Goal: Information Seeking & Learning: Check status

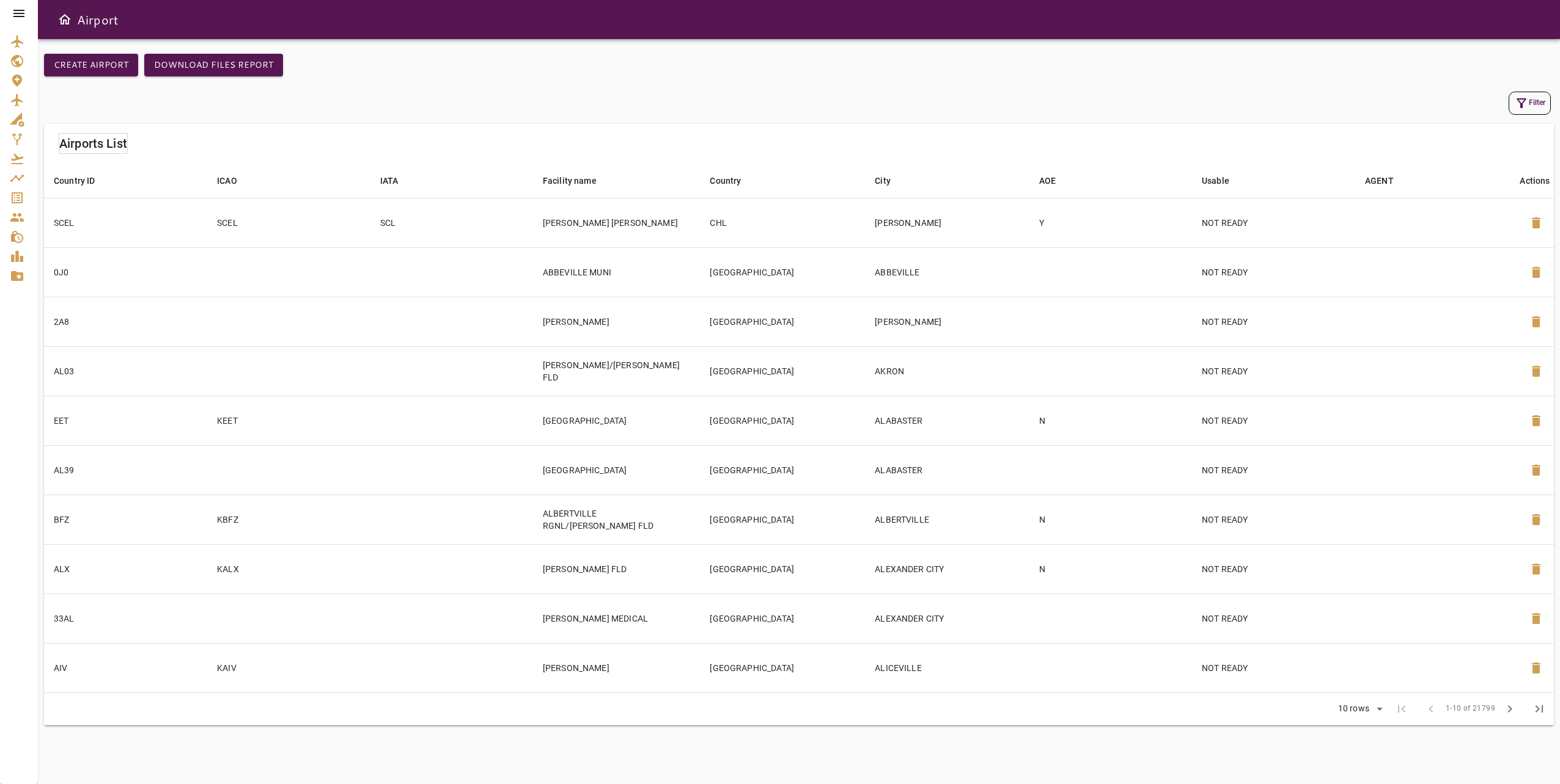
click at [20, 7] on icon at bounding box center [19, 13] width 14 height 14
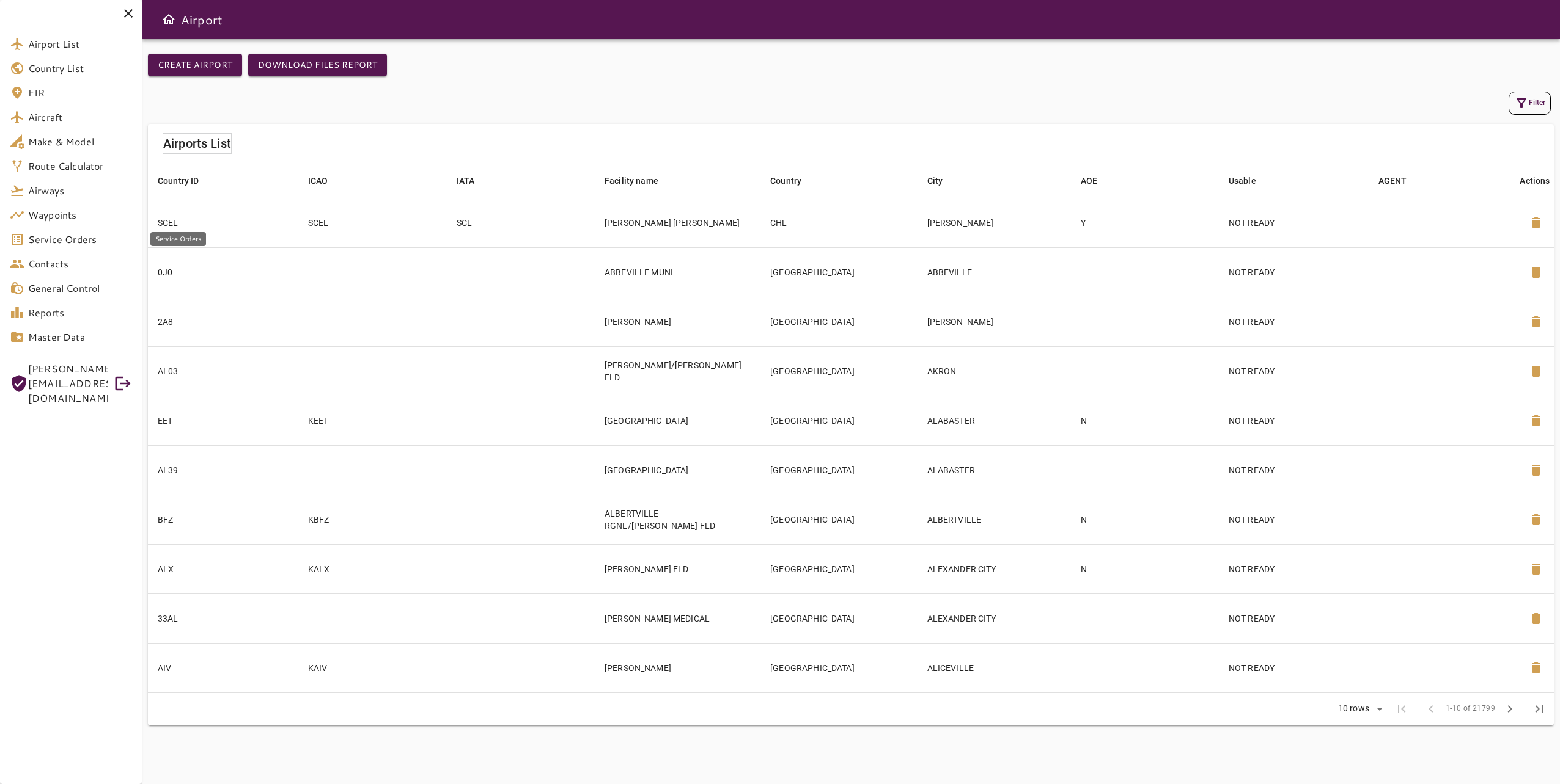
click at [94, 246] on link "Service Orders" at bounding box center [71, 238] width 142 height 24
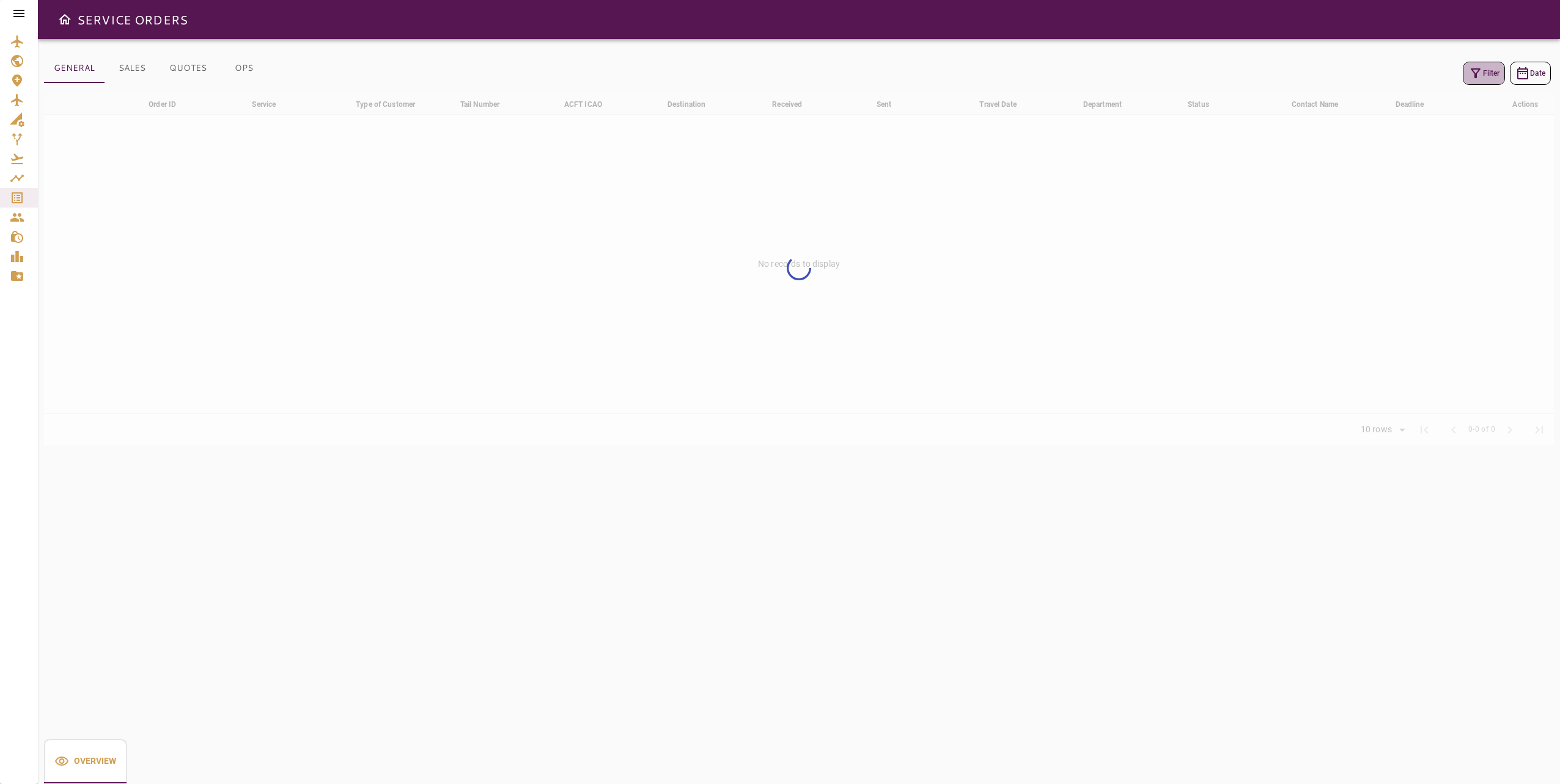
click at [1473, 74] on icon "button" at bounding box center [1475, 73] width 14 height 14
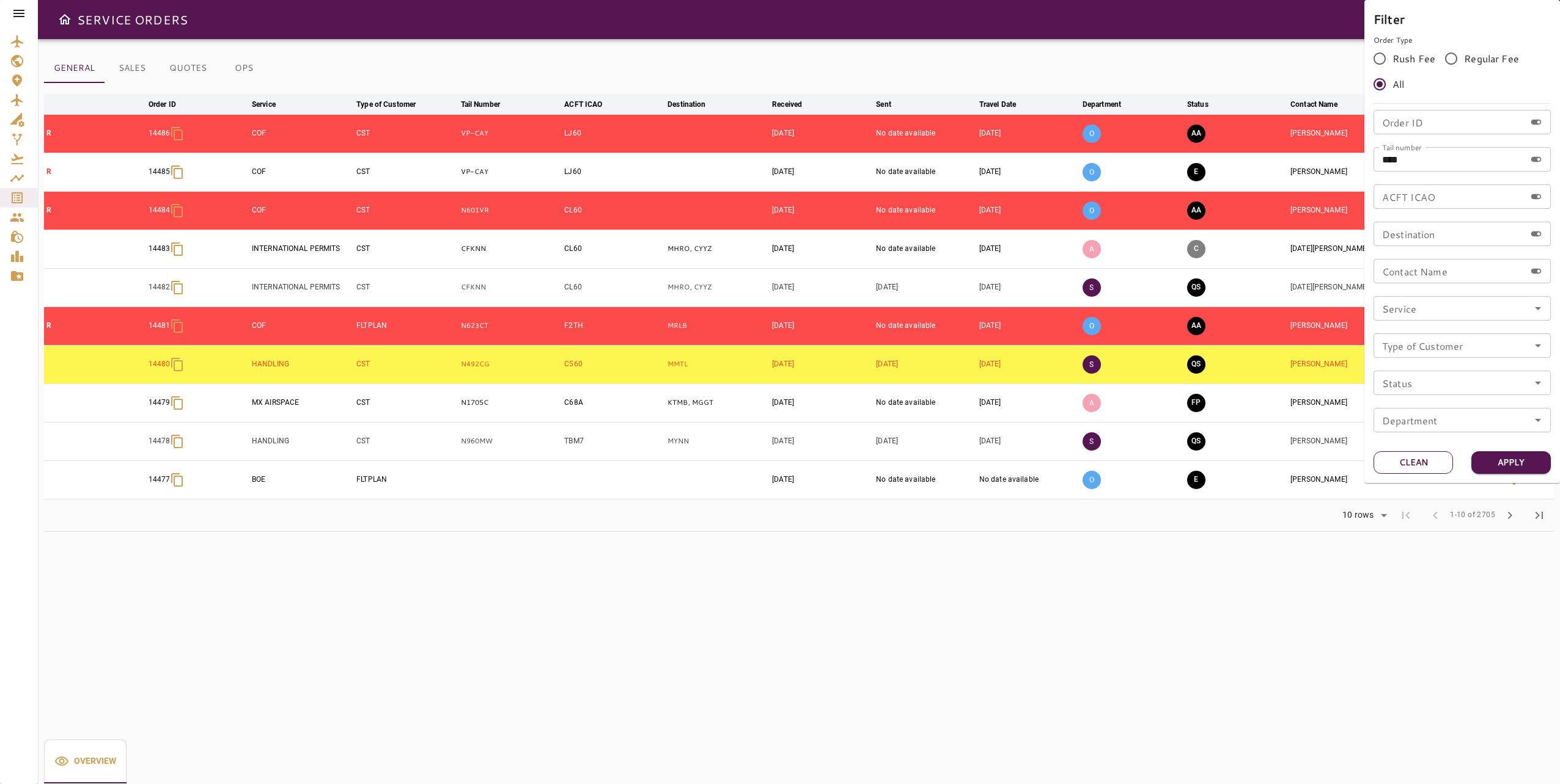
click at [1404, 471] on button "Clean" at bounding box center [1413, 463] width 80 height 22
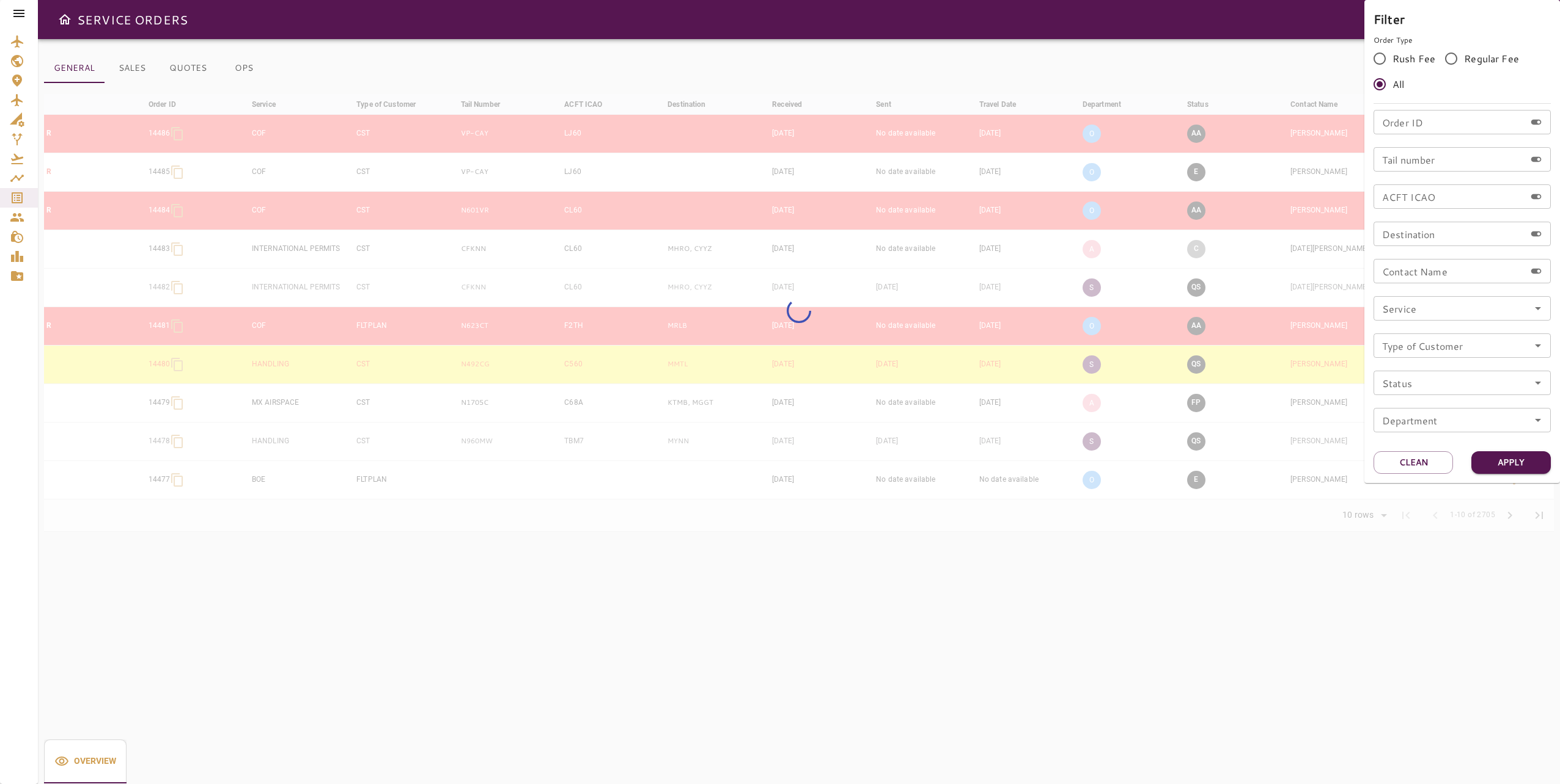
click at [1427, 162] on input "Tail number" at bounding box center [1449, 159] width 152 height 24
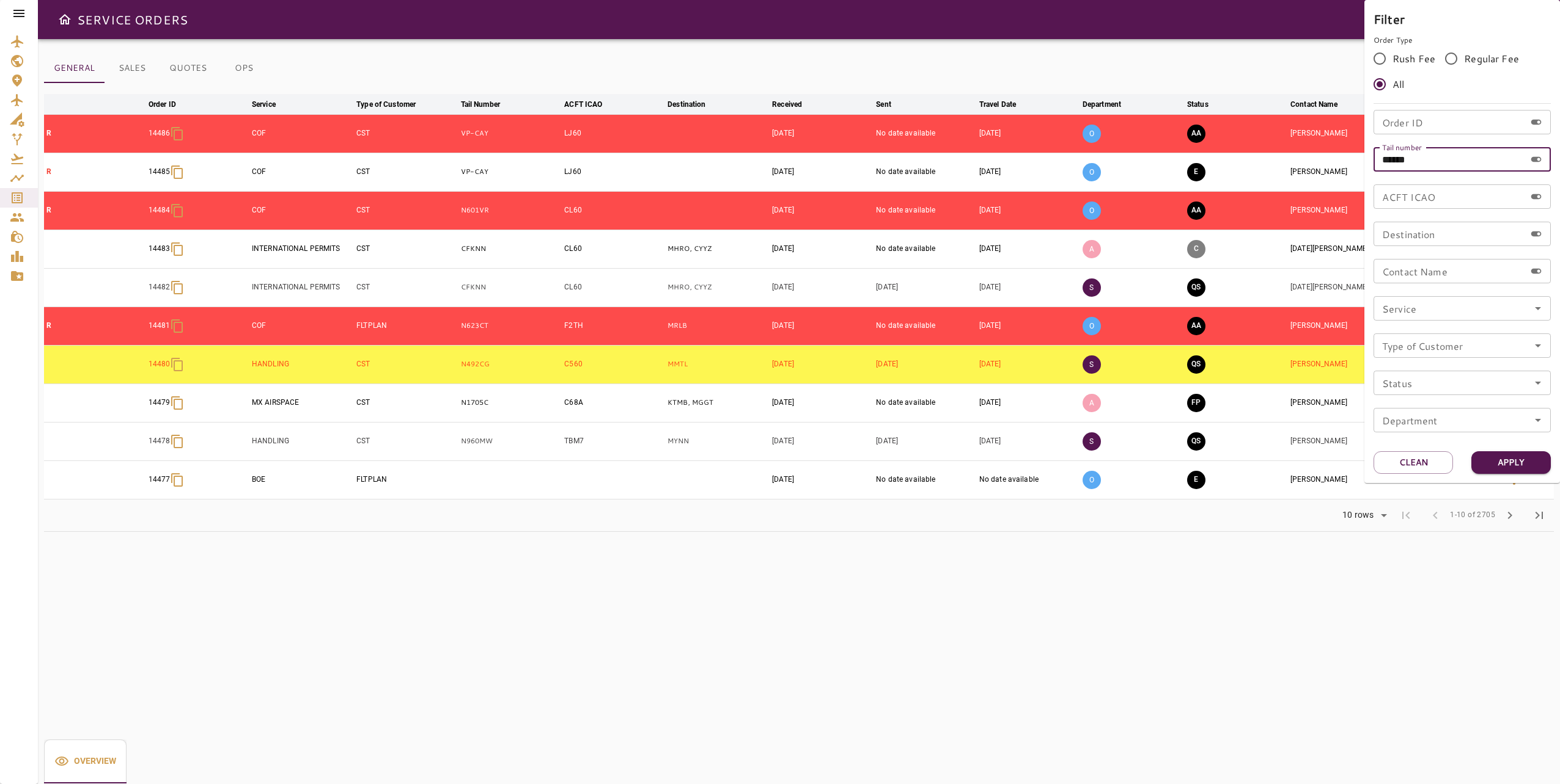
type input "******"
click at [1527, 467] on button "Apply" at bounding box center [1511, 463] width 80 height 22
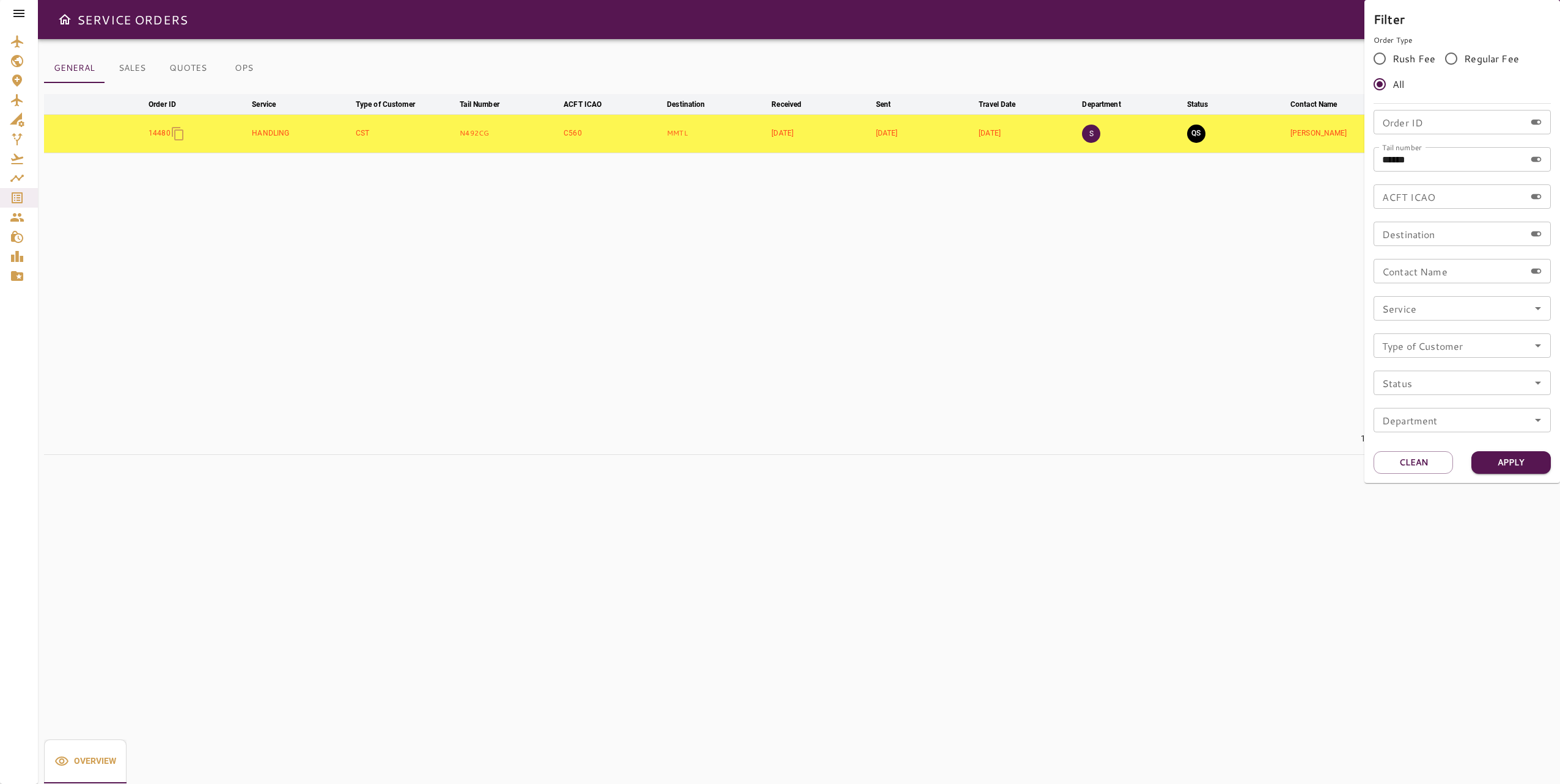
drag, startPoint x: 1183, startPoint y: 188, endPoint x: 1492, endPoint y: 138, distance: 313.0
click at [1184, 188] on div at bounding box center [780, 392] width 1560 height 784
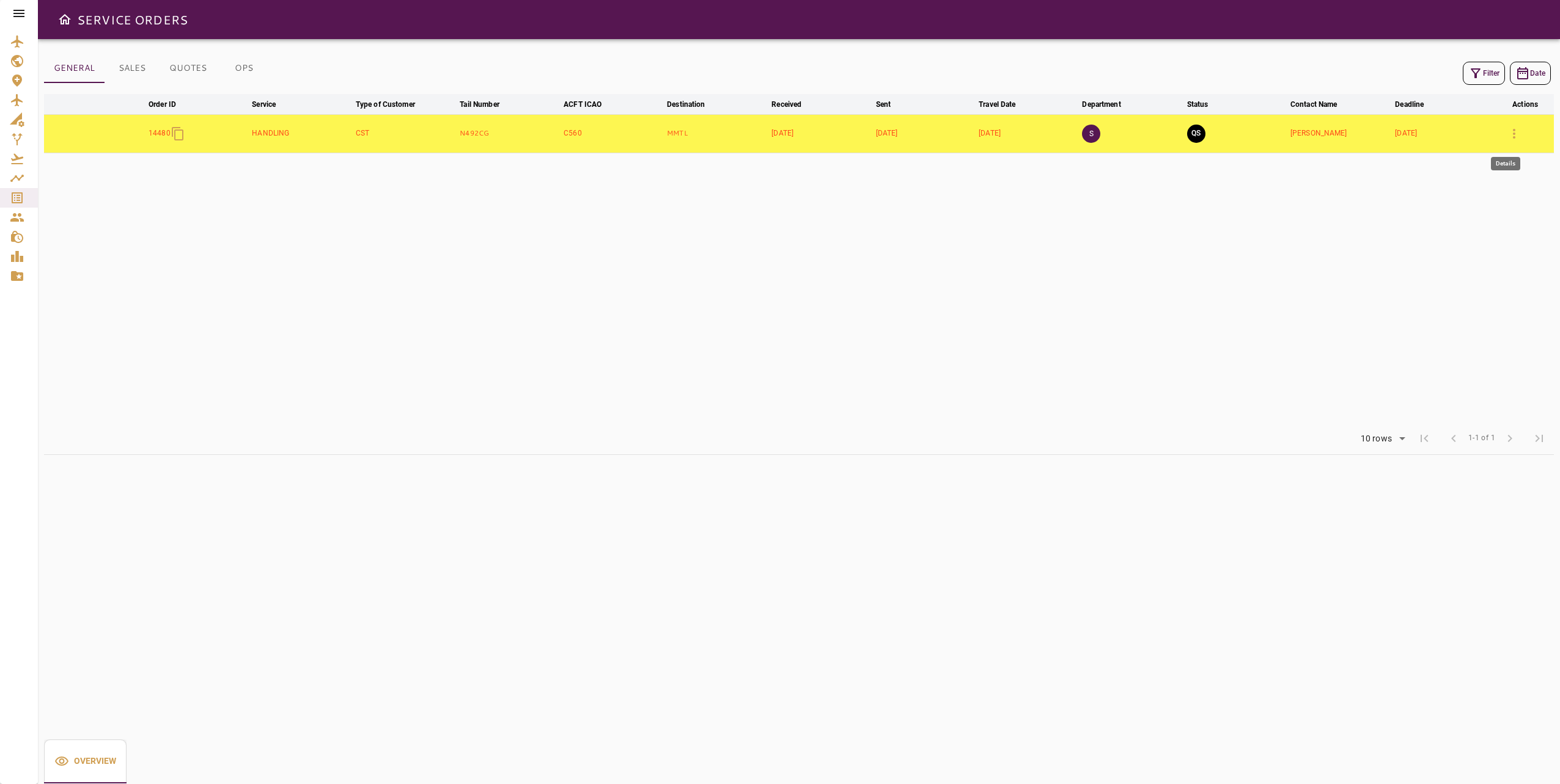
click at [1513, 142] on button "button" at bounding box center [1514, 133] width 29 height 29
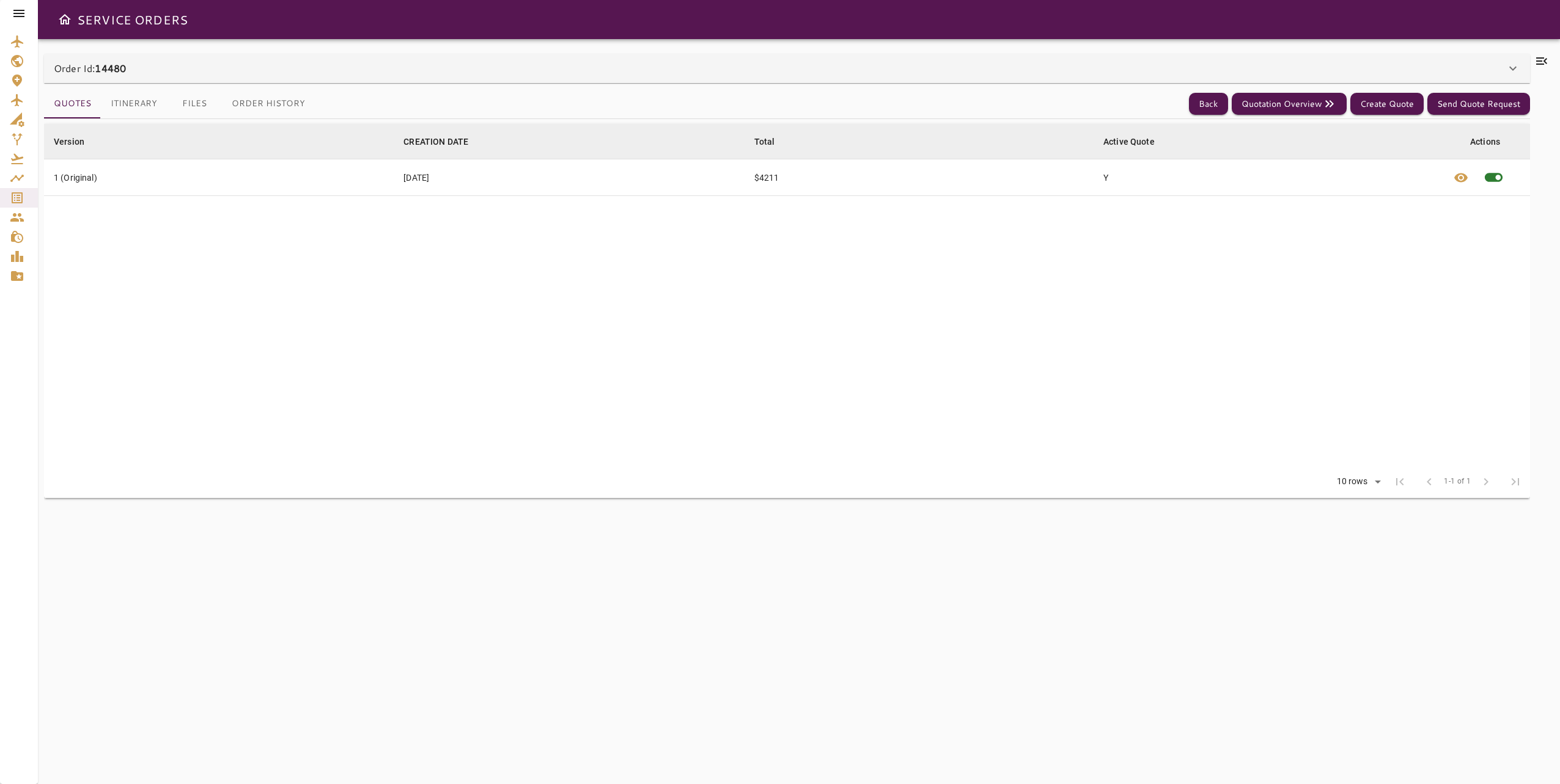
click at [1543, 65] on icon at bounding box center [1541, 61] width 14 height 14
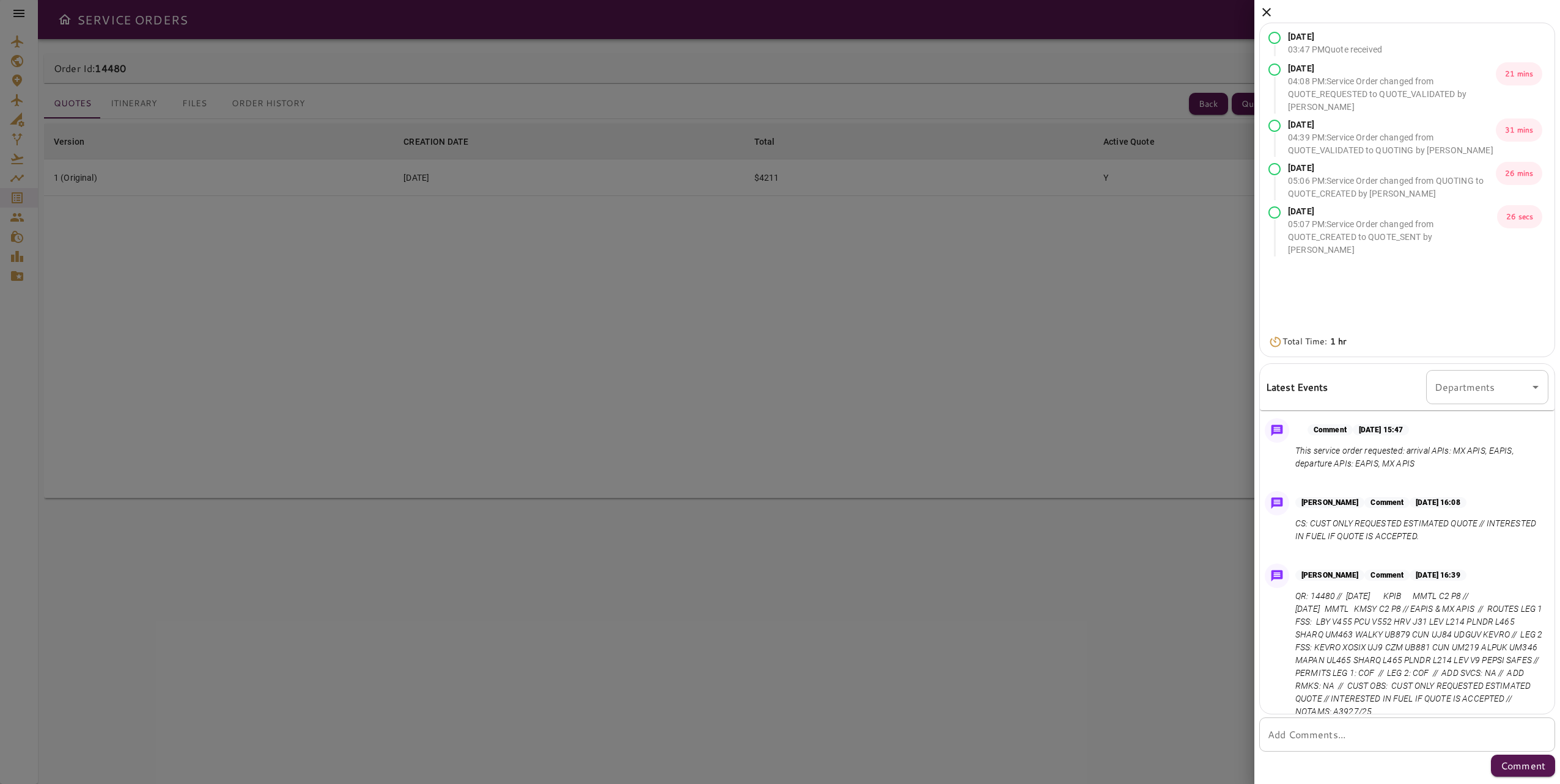
click at [1268, 13] on icon at bounding box center [1266, 12] width 14 height 14
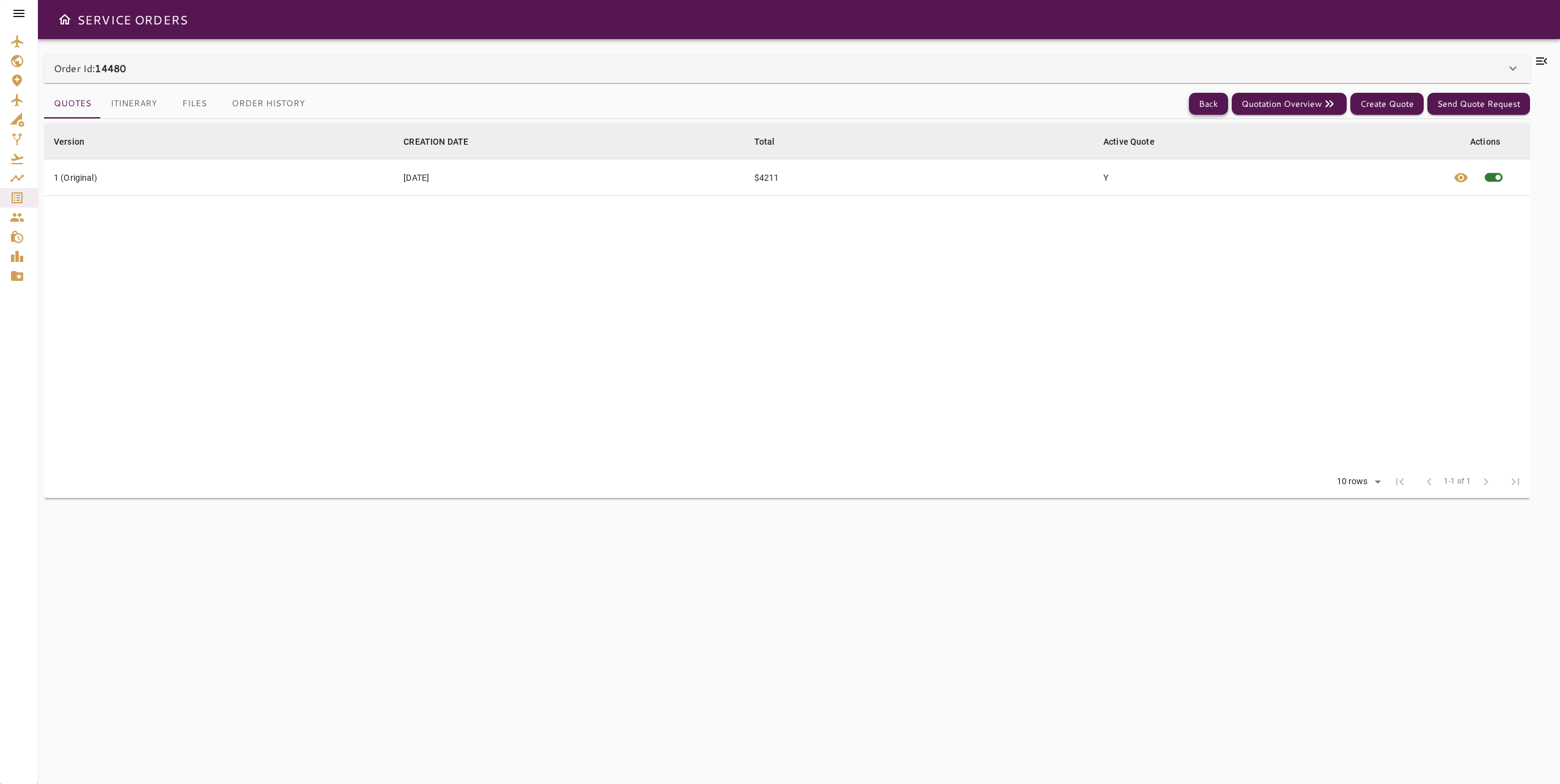
click at [1203, 108] on button "Back" at bounding box center [1209, 104] width 39 height 22
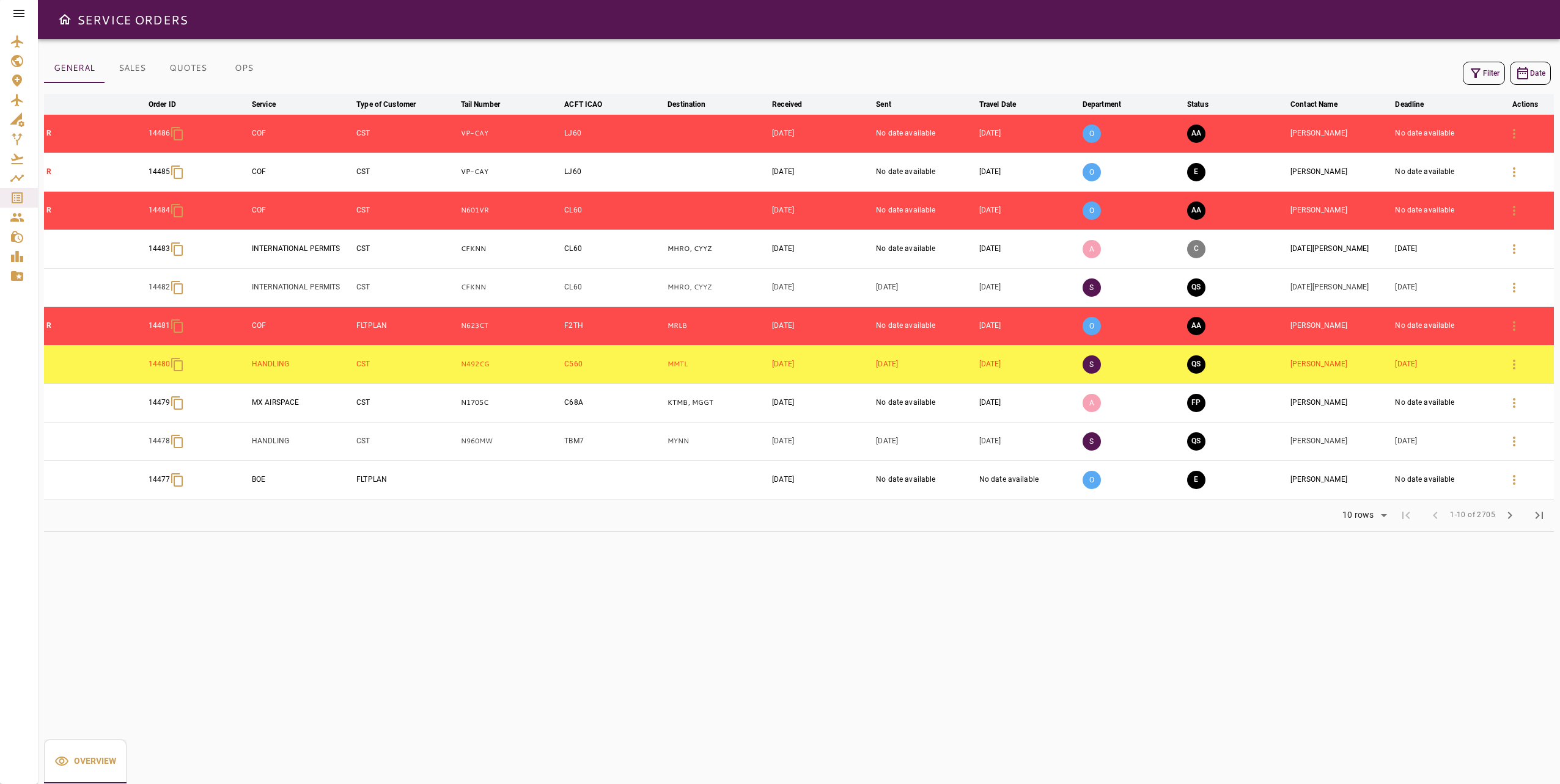
click at [138, 72] on button "SALES" at bounding box center [132, 68] width 55 height 29
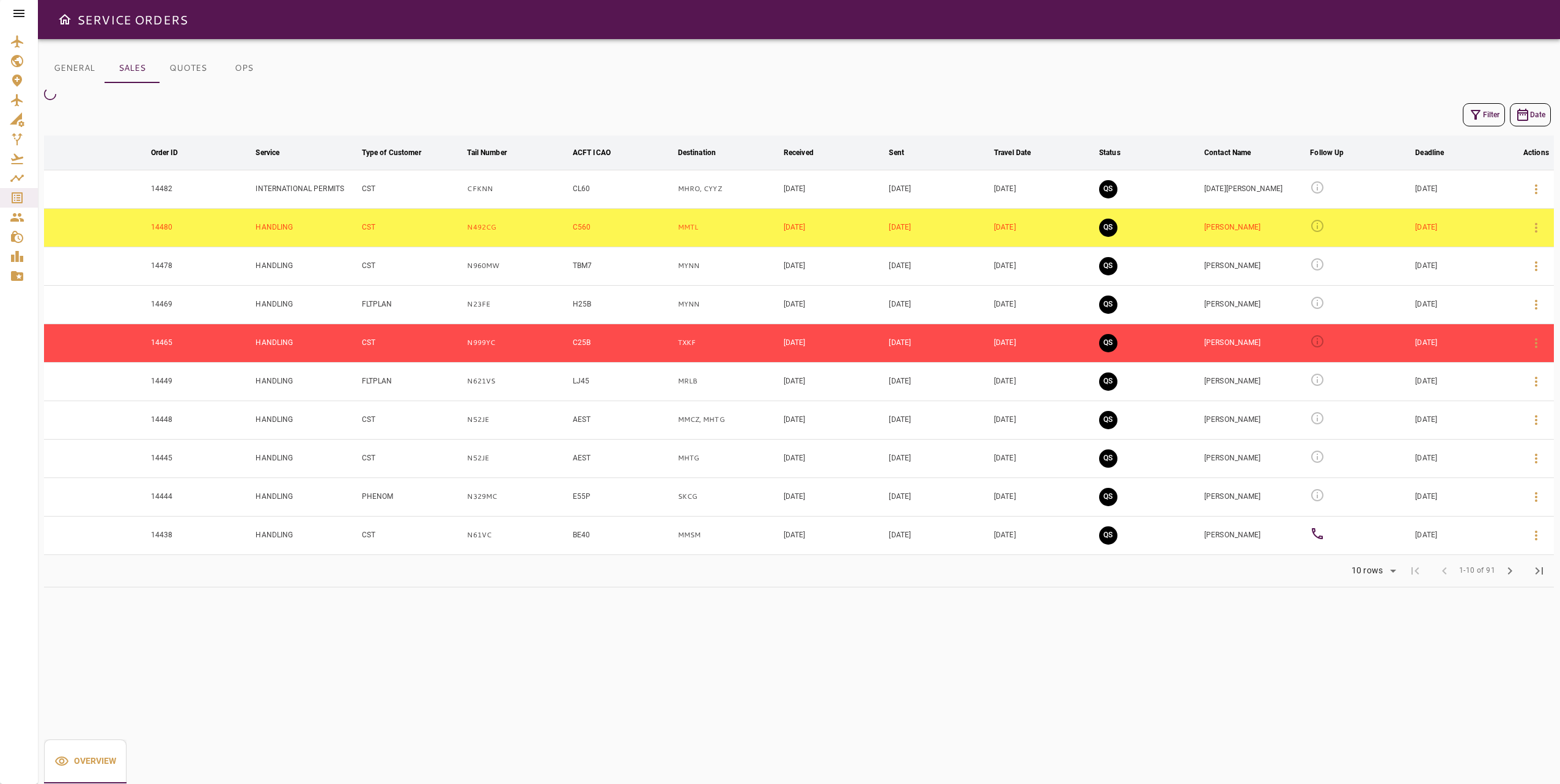
click at [1480, 113] on icon "button" at bounding box center [1475, 114] width 14 height 14
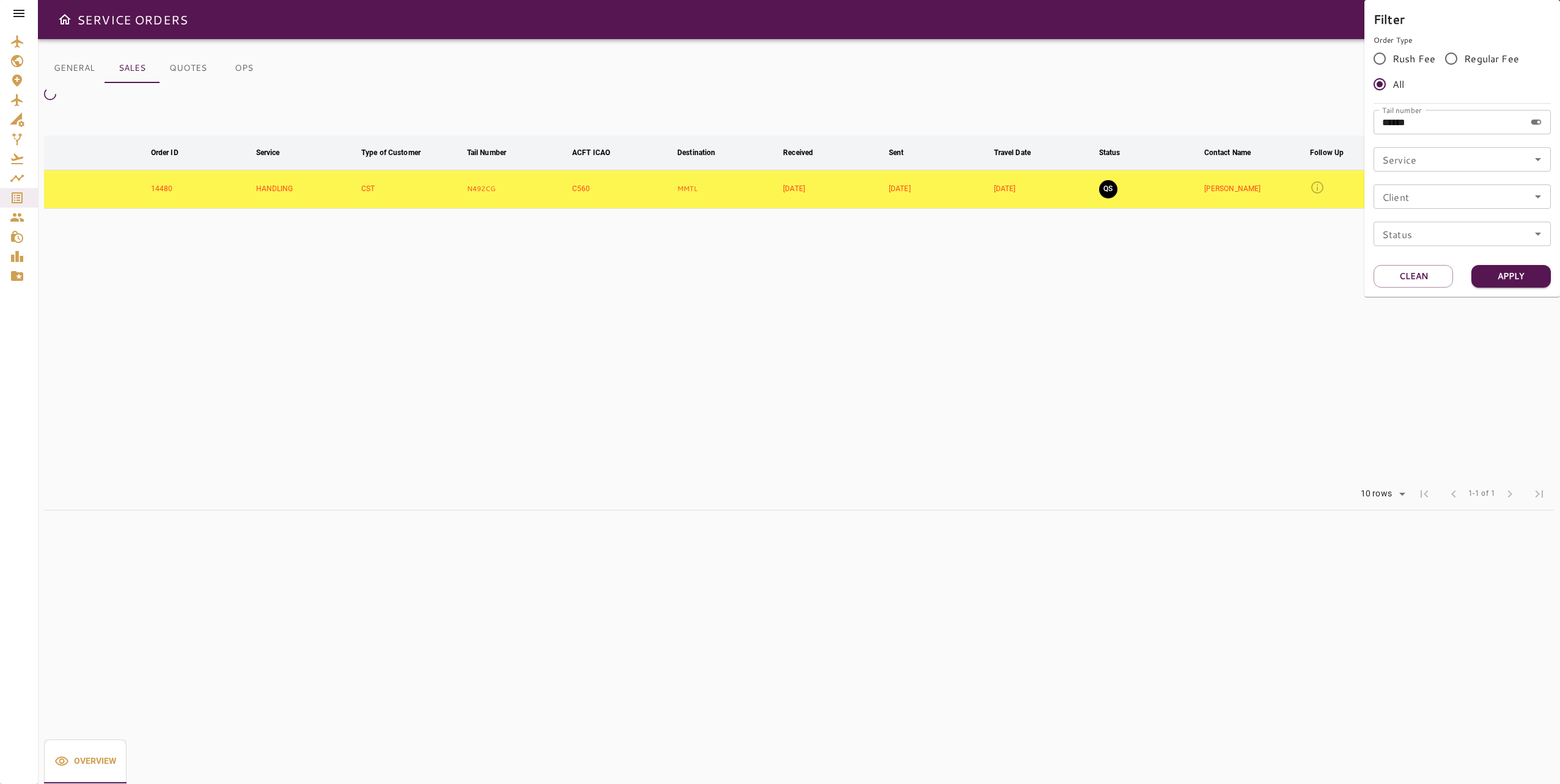
click at [1136, 308] on div at bounding box center [780, 392] width 1560 height 784
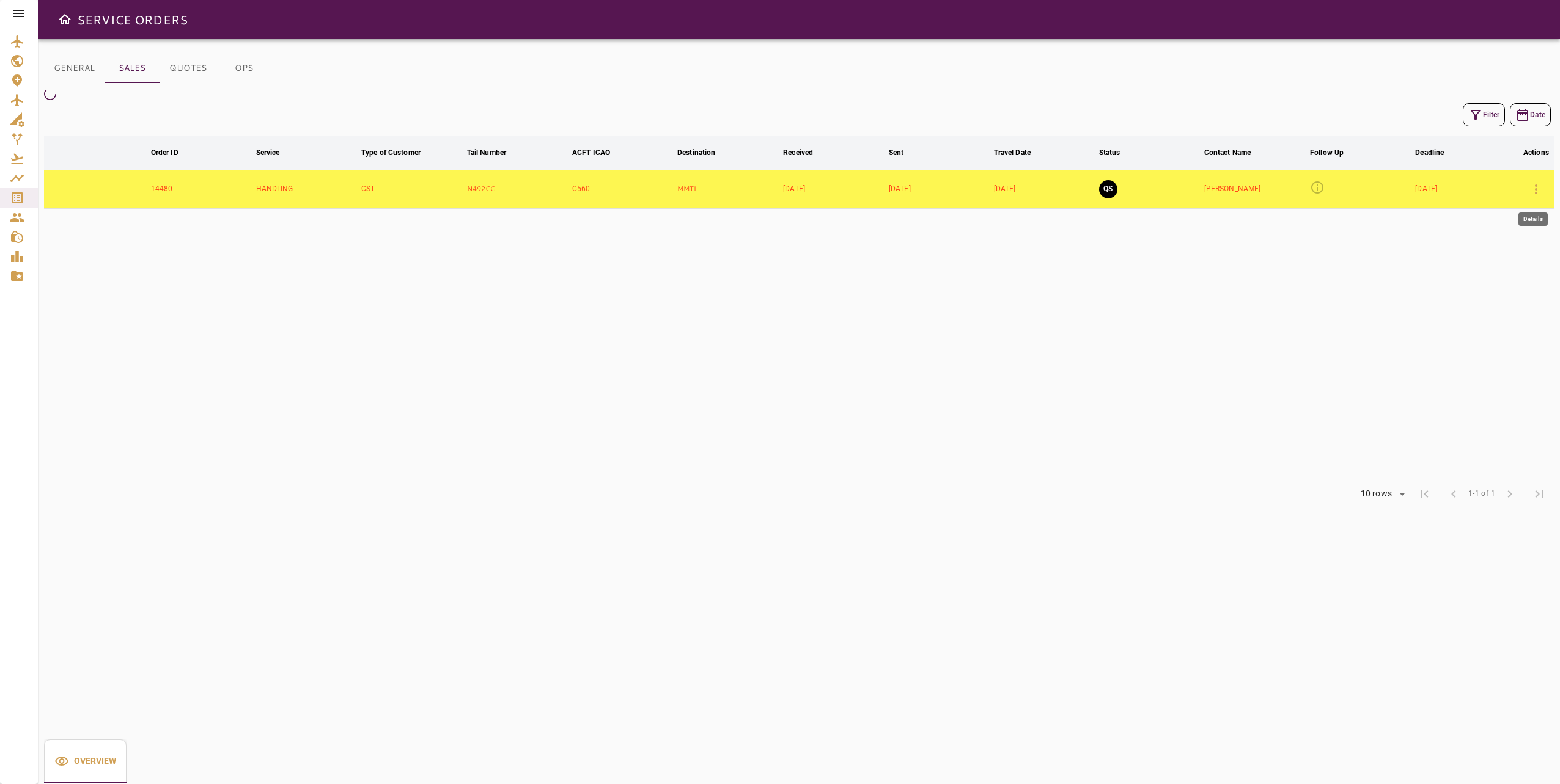
click at [1531, 185] on icon "button" at bounding box center [1536, 189] width 14 height 14
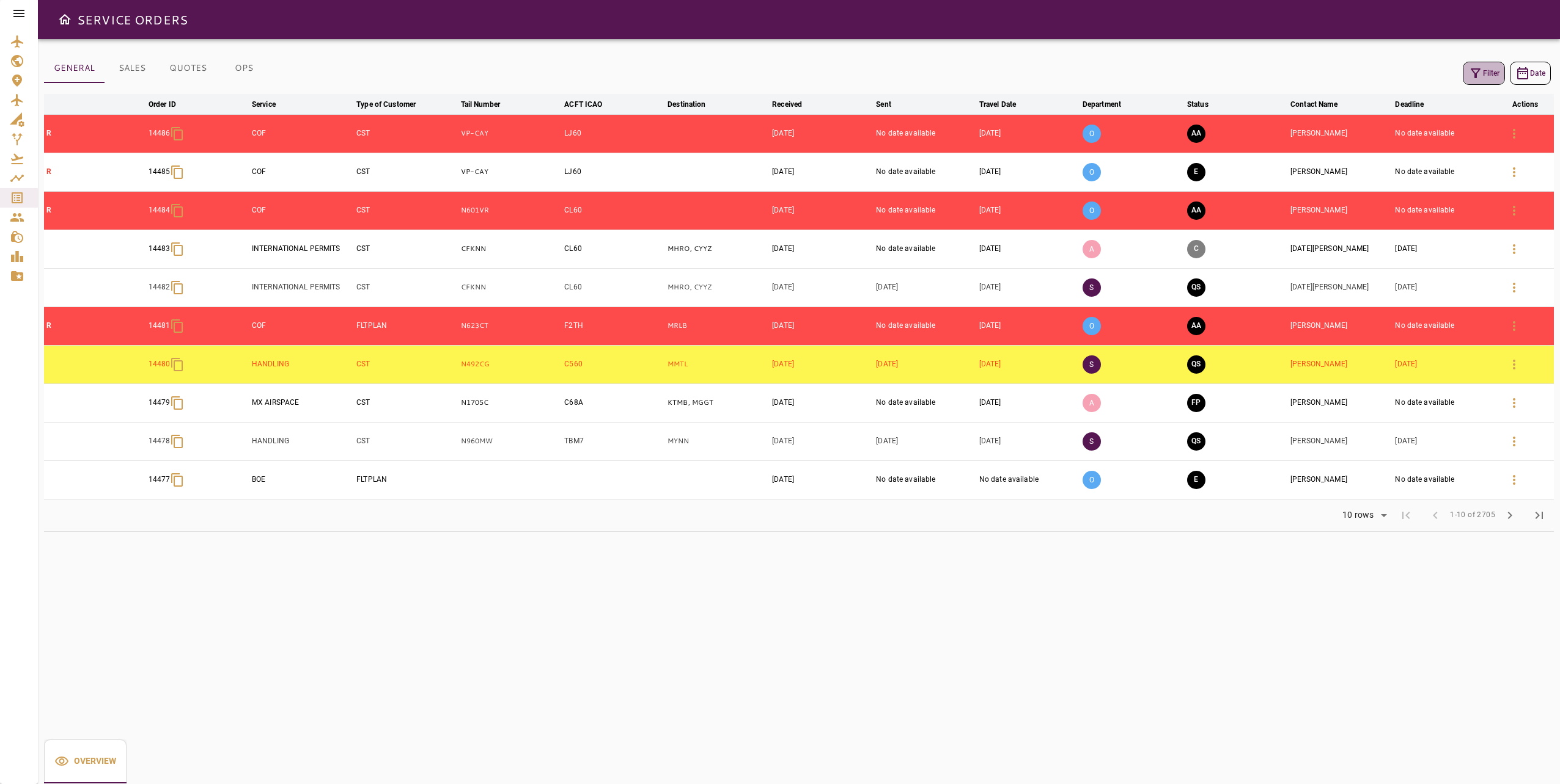
click at [1480, 82] on button "Filter" at bounding box center [1483, 73] width 42 height 23
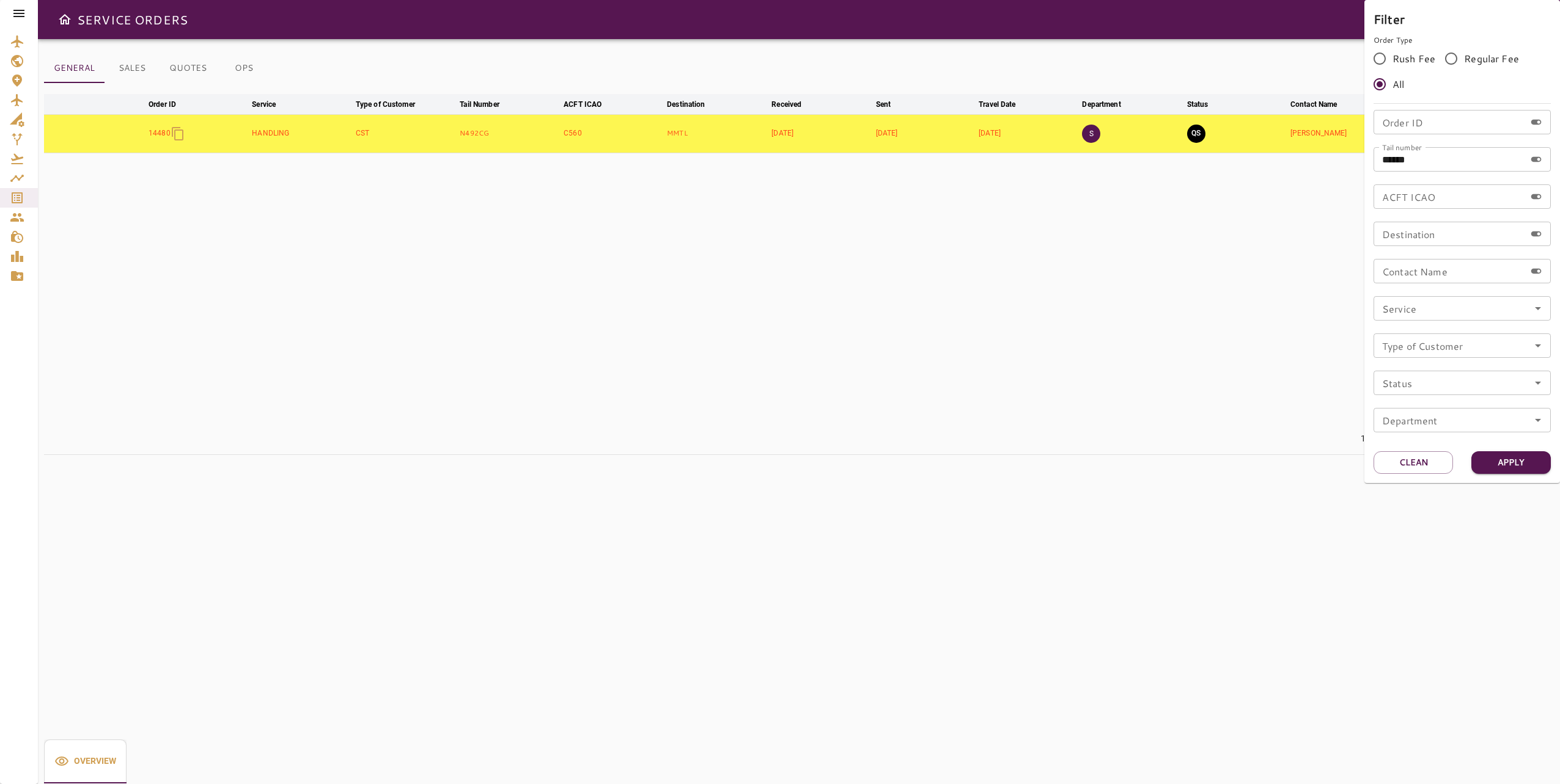
click at [1263, 321] on div at bounding box center [780, 392] width 1560 height 784
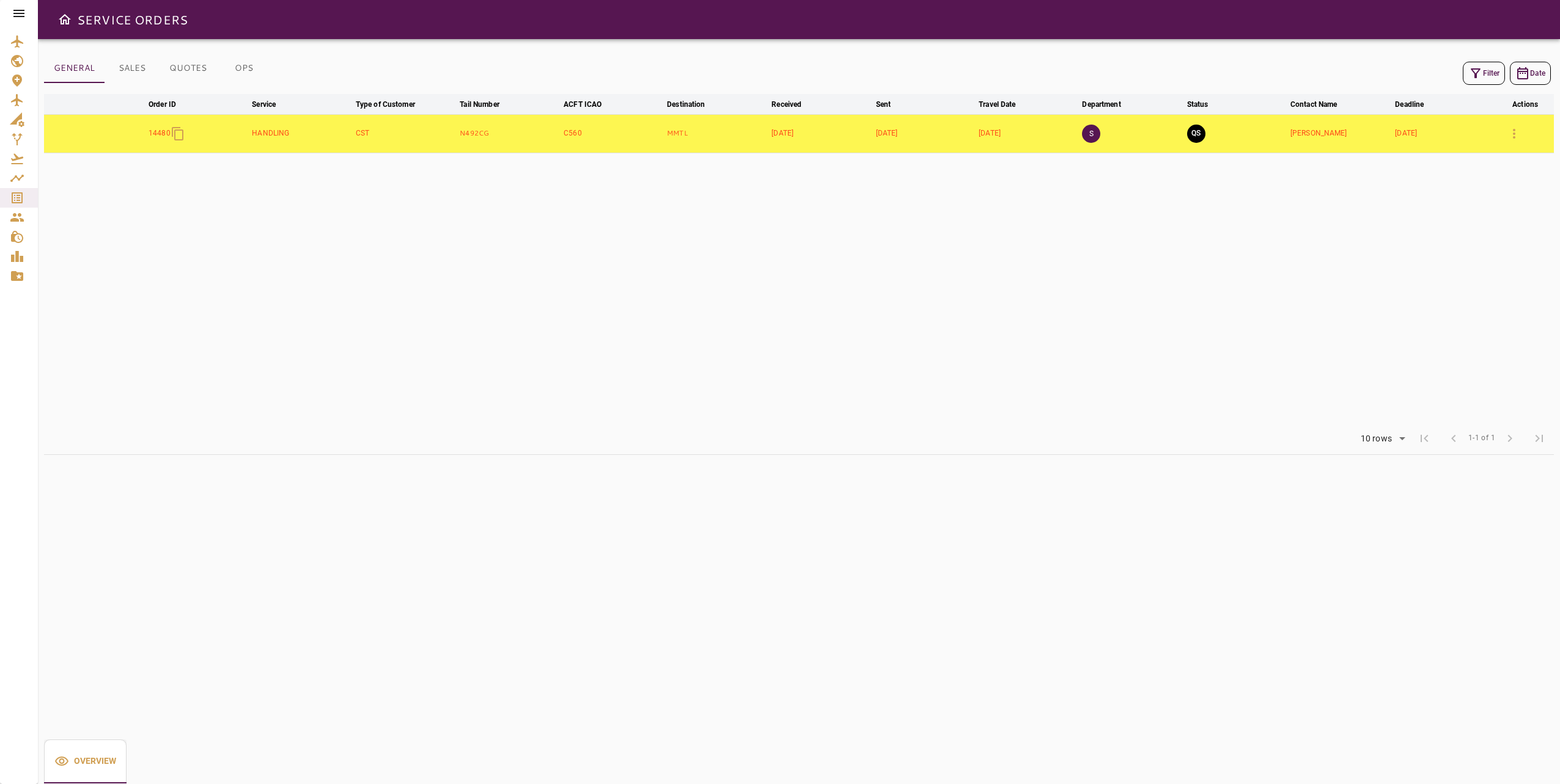
click at [1264, 316] on table "arrow_downward Order ID arrow_downward Service arrow_downward Type of Customer …" at bounding box center [799, 258] width 1510 height 329
click at [132, 76] on button "SALES" at bounding box center [132, 68] width 55 height 29
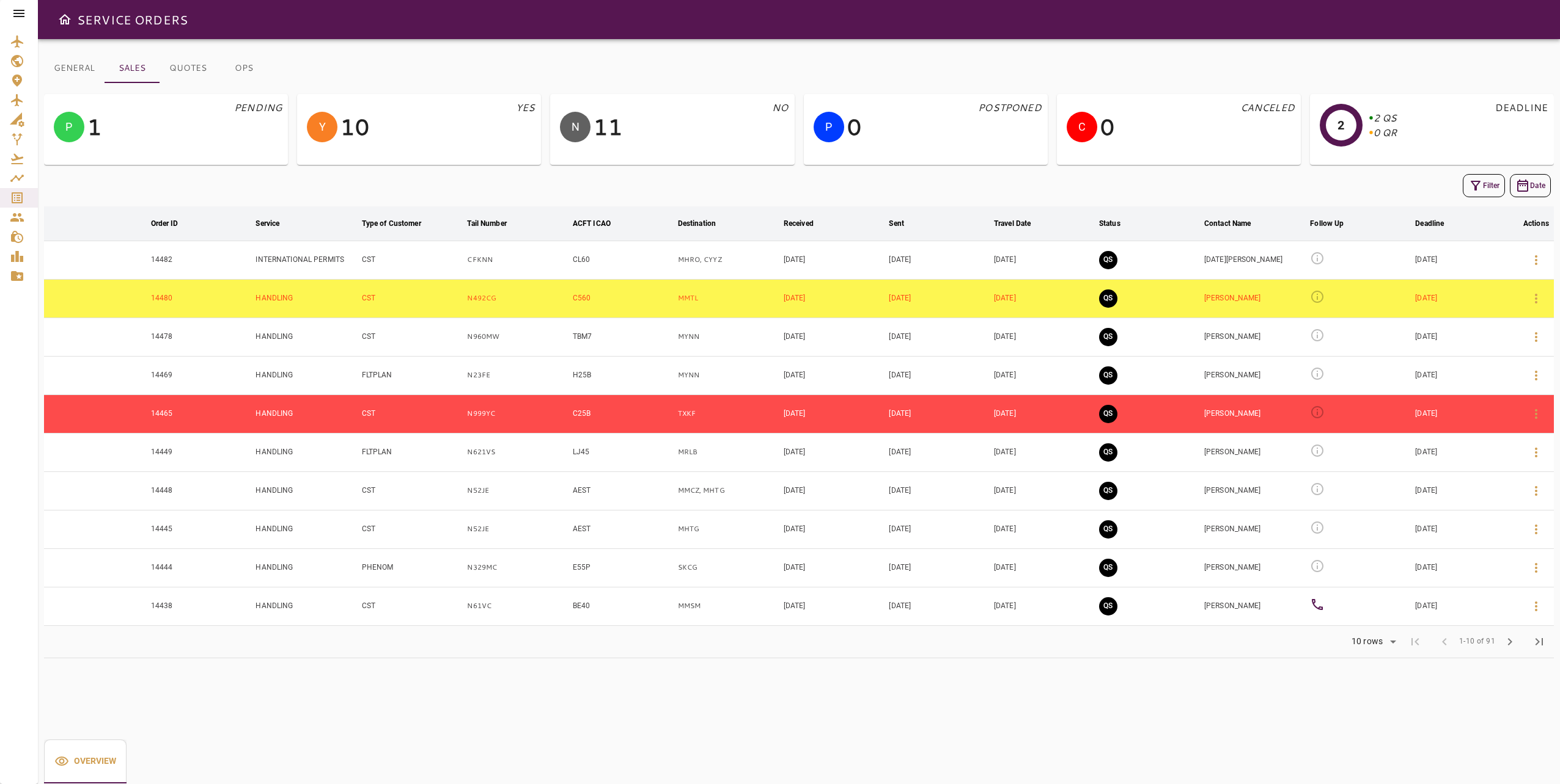
click at [1470, 179] on icon "button" at bounding box center [1475, 186] width 14 height 14
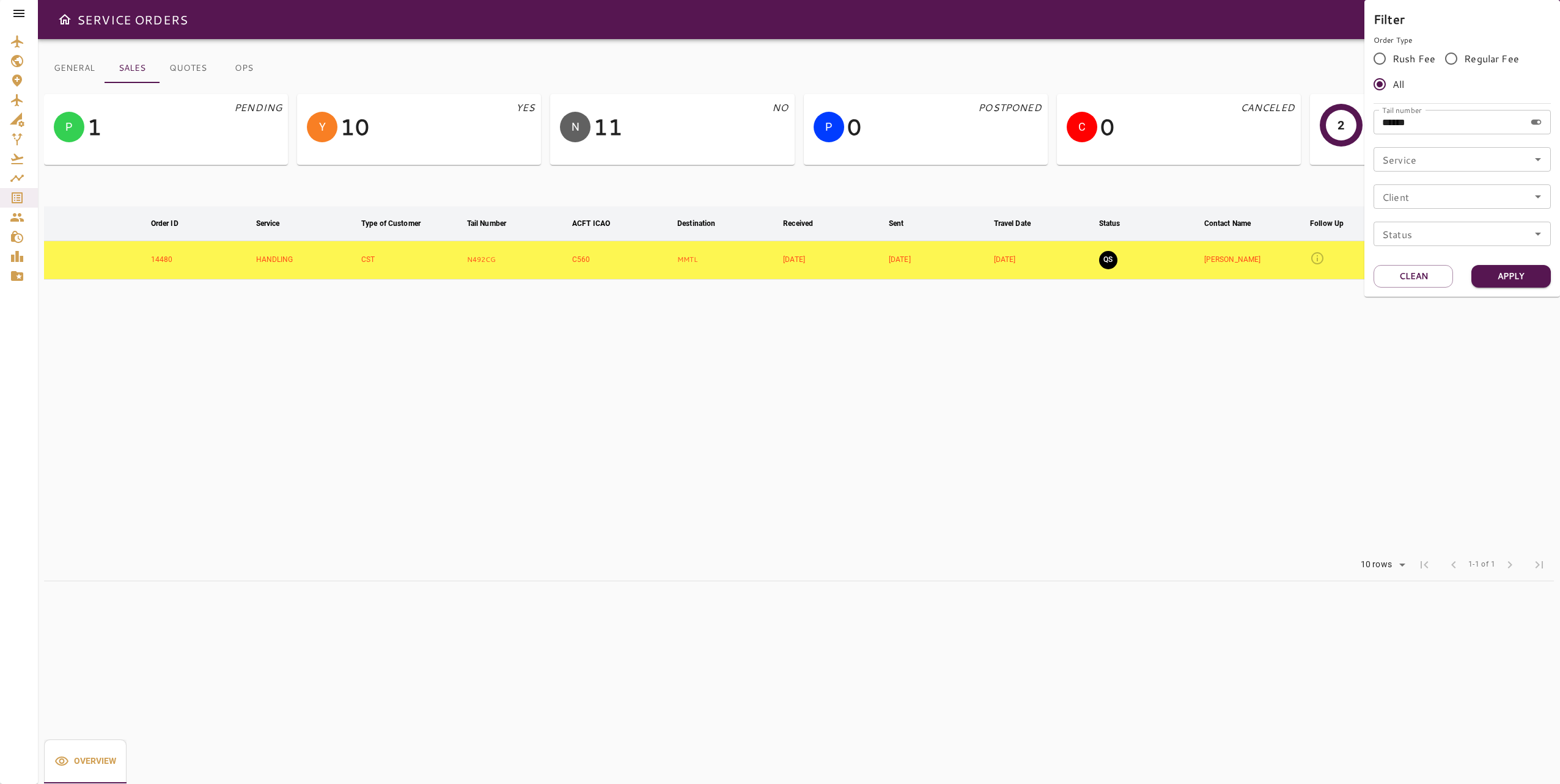
drag, startPoint x: 1217, startPoint y: 331, endPoint x: 1304, endPoint y: 285, distance: 98.4
click at [1218, 331] on div at bounding box center [780, 392] width 1560 height 784
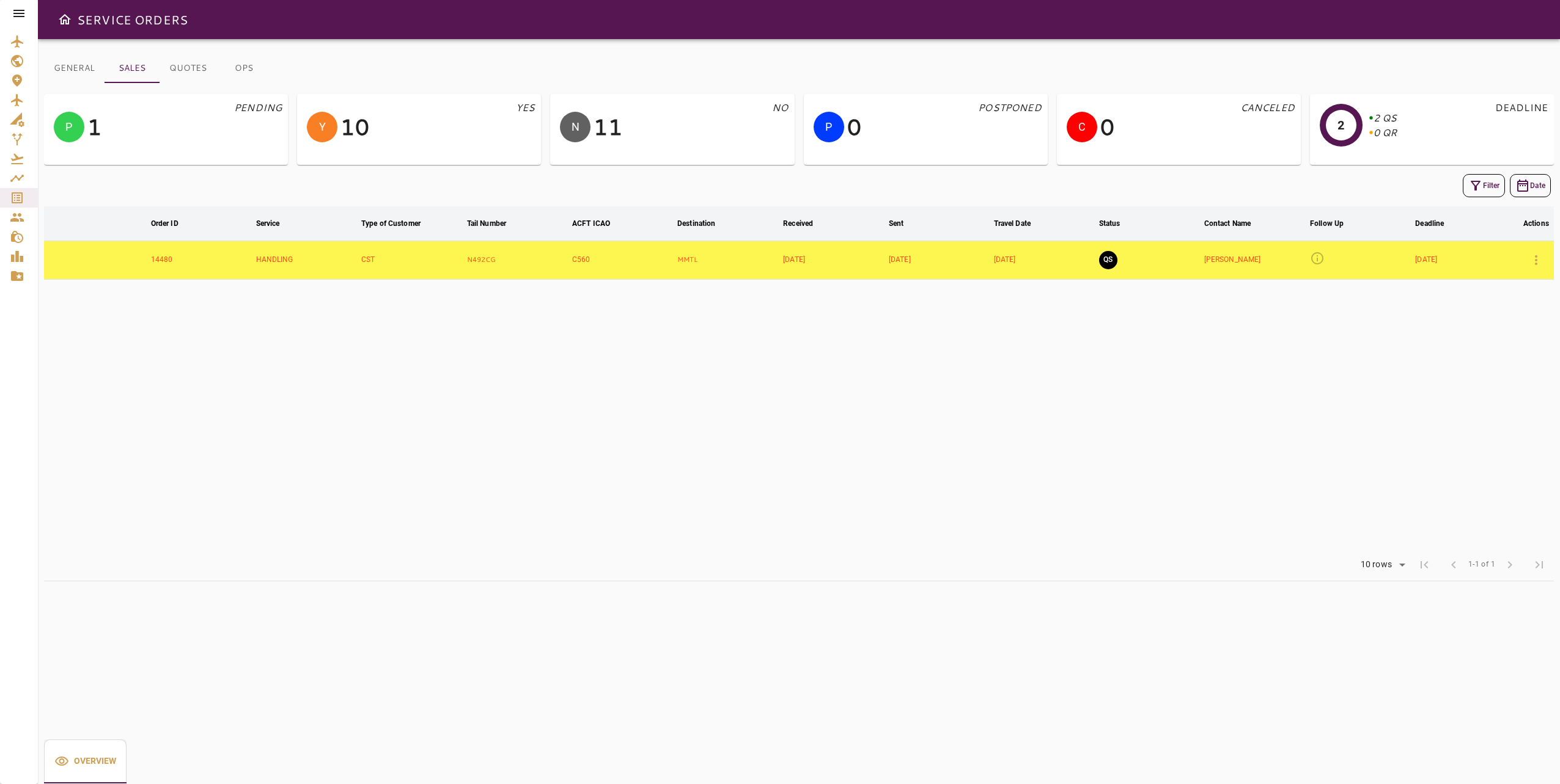
click at [1318, 260] on icon at bounding box center [1317, 259] width 13 height 13
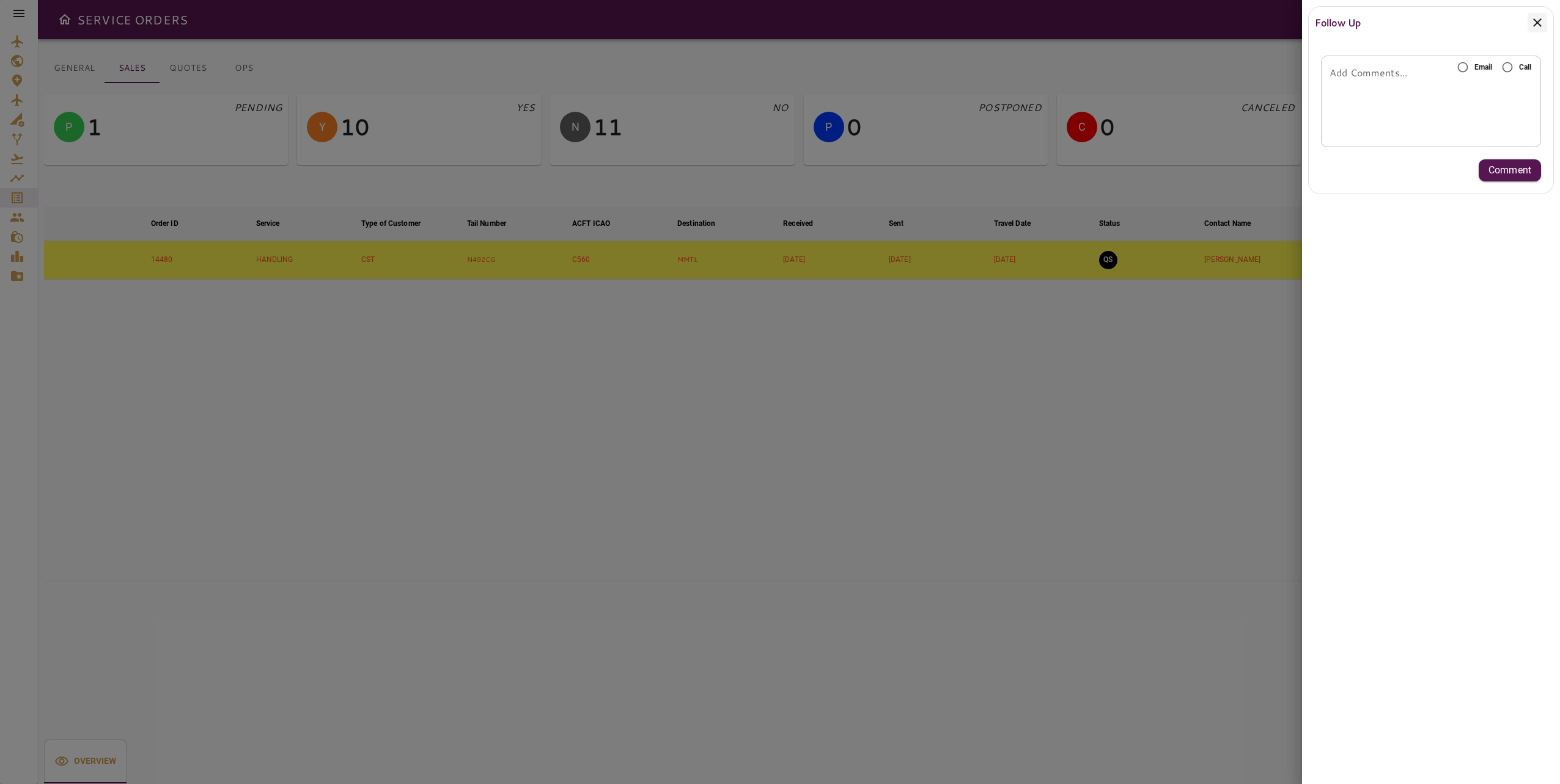
click at [1520, 63] on span "Call" at bounding box center [1525, 67] width 13 height 11
click at [1492, 97] on textarea "Add Comments..." at bounding box center [1430, 102] width 203 height 14
type textarea "*"
drag, startPoint x: 1400, startPoint y: 88, endPoint x: 1516, endPoint y: 86, distance: 116.0
click at [1516, 86] on textarea "**********" at bounding box center [1430, 101] width 203 height 42
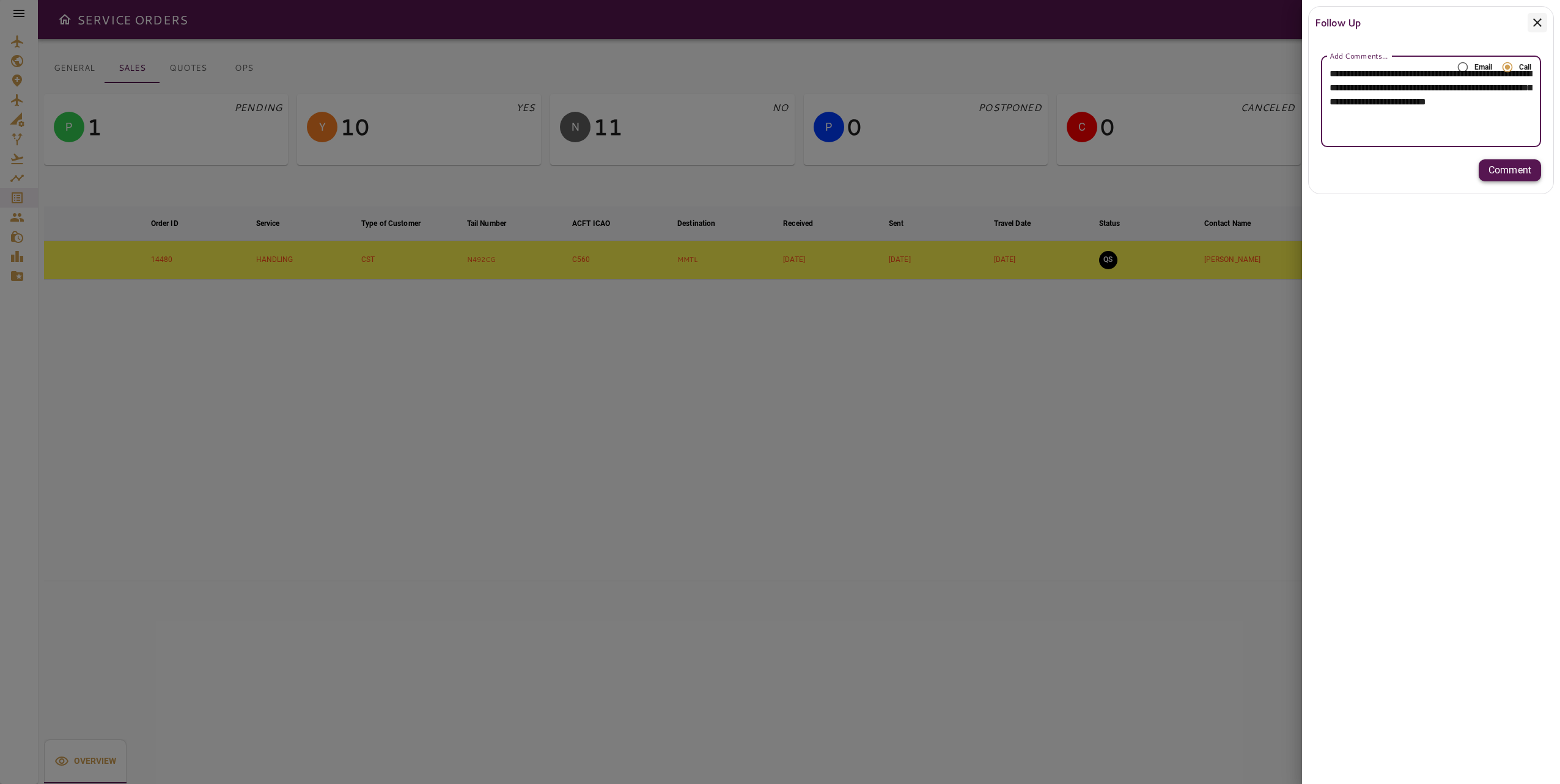
type textarea "**********"
click at [1518, 173] on p "Comment" at bounding box center [1510, 171] width 43 height 14
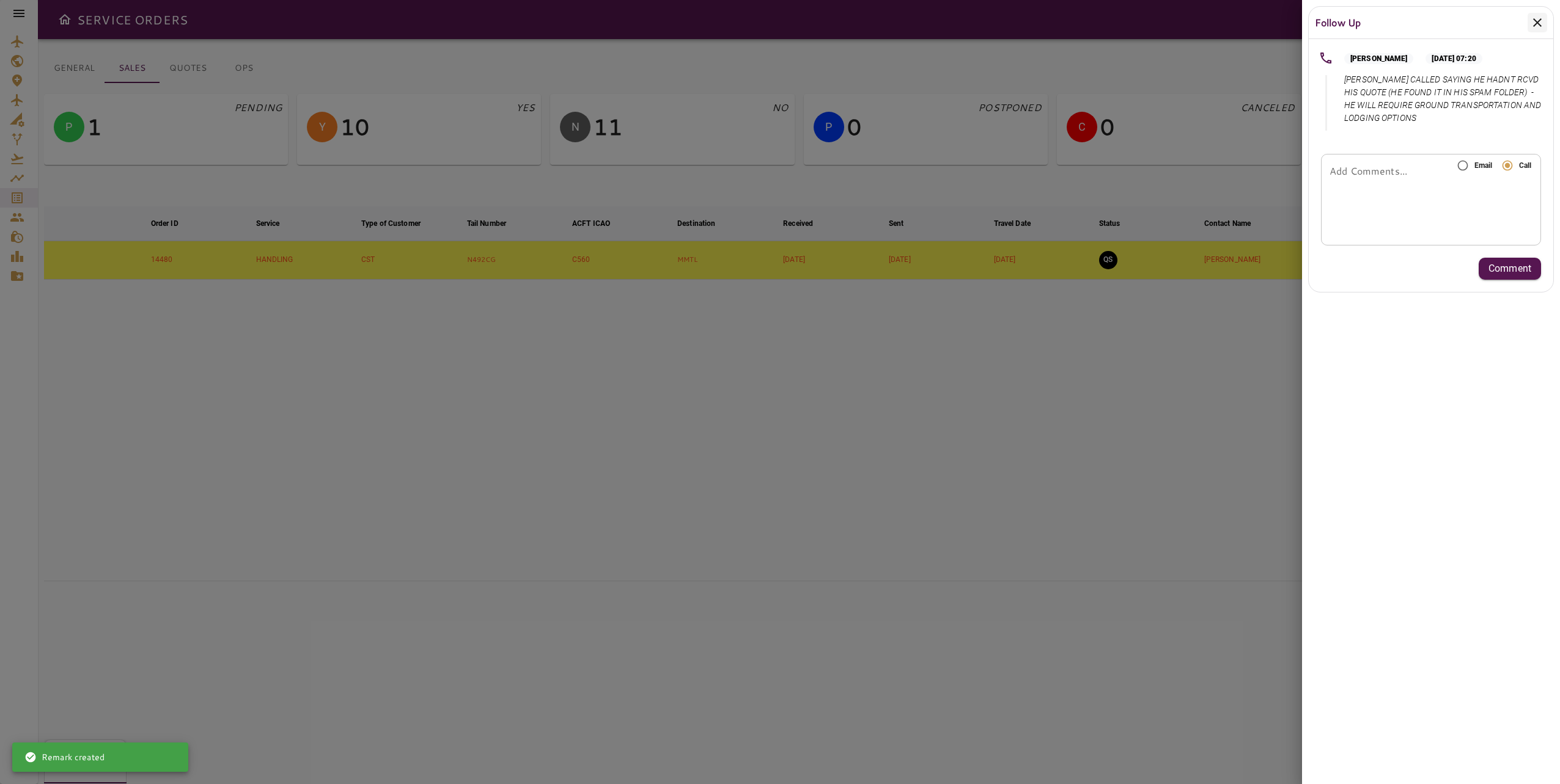
click at [994, 499] on div at bounding box center [780, 392] width 1560 height 784
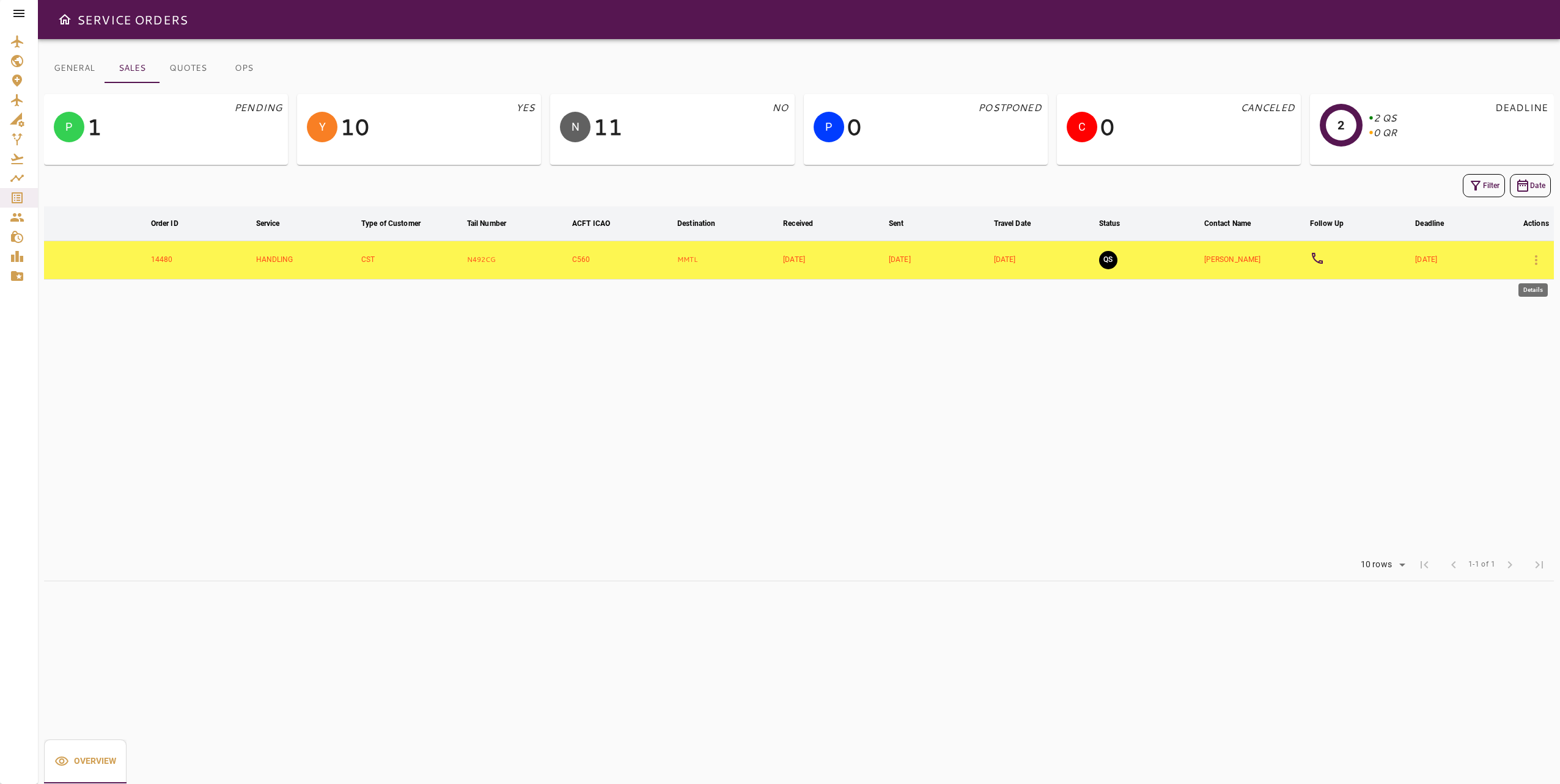
click at [1531, 263] on icon "button" at bounding box center [1536, 260] width 14 height 14
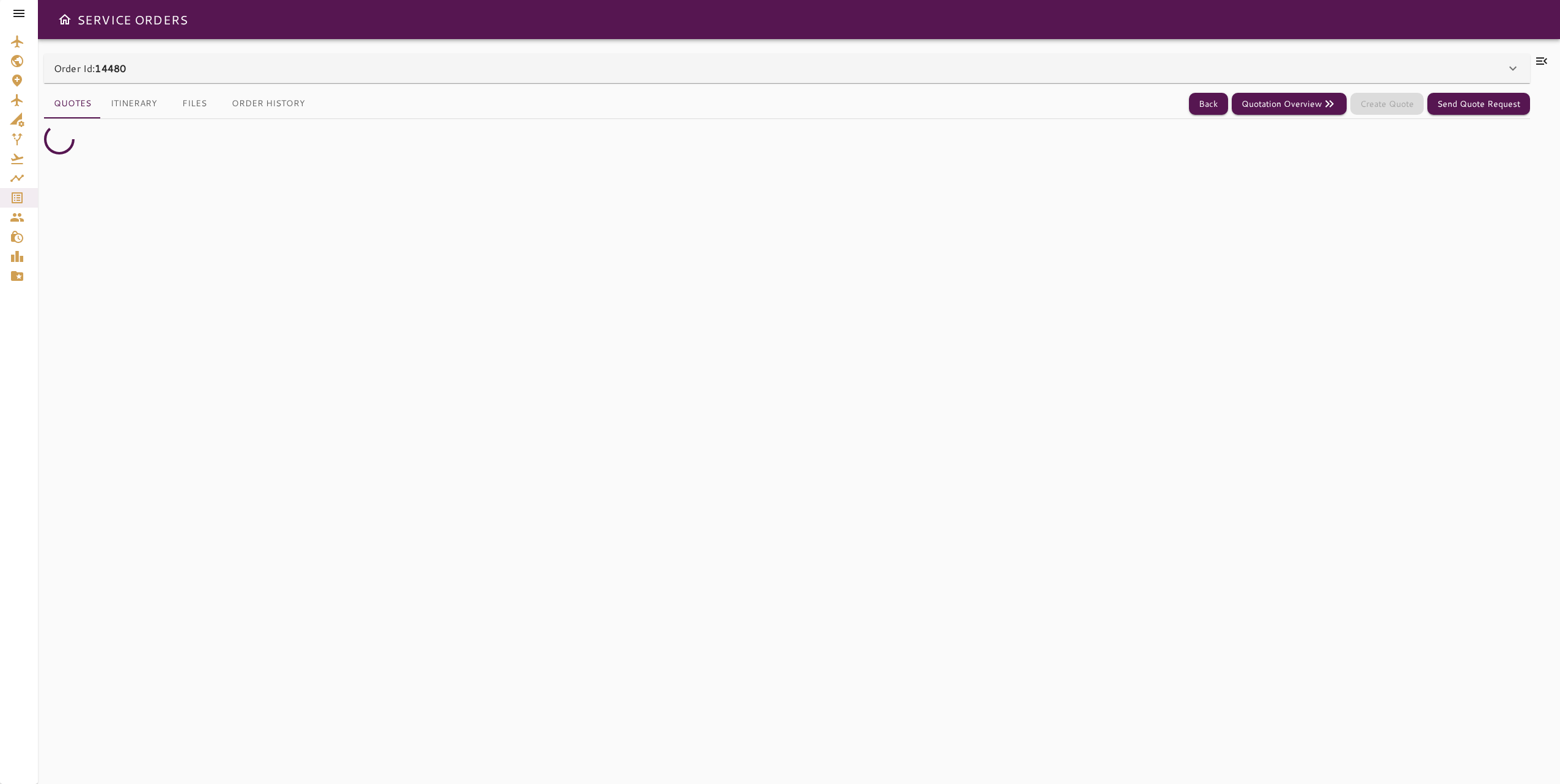
click at [1539, 58] on icon at bounding box center [1541, 61] width 14 height 14
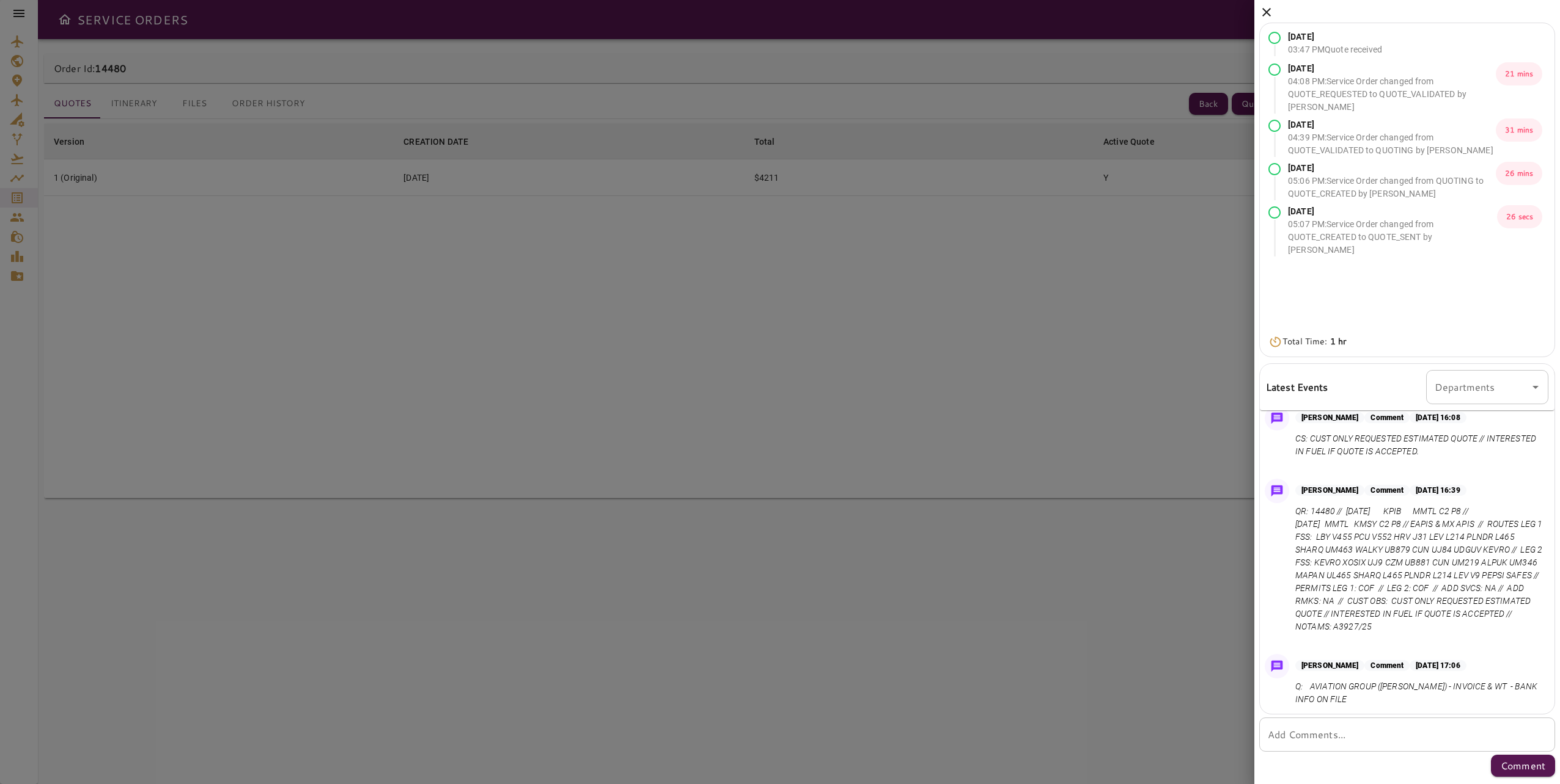
scroll to position [246, 0]
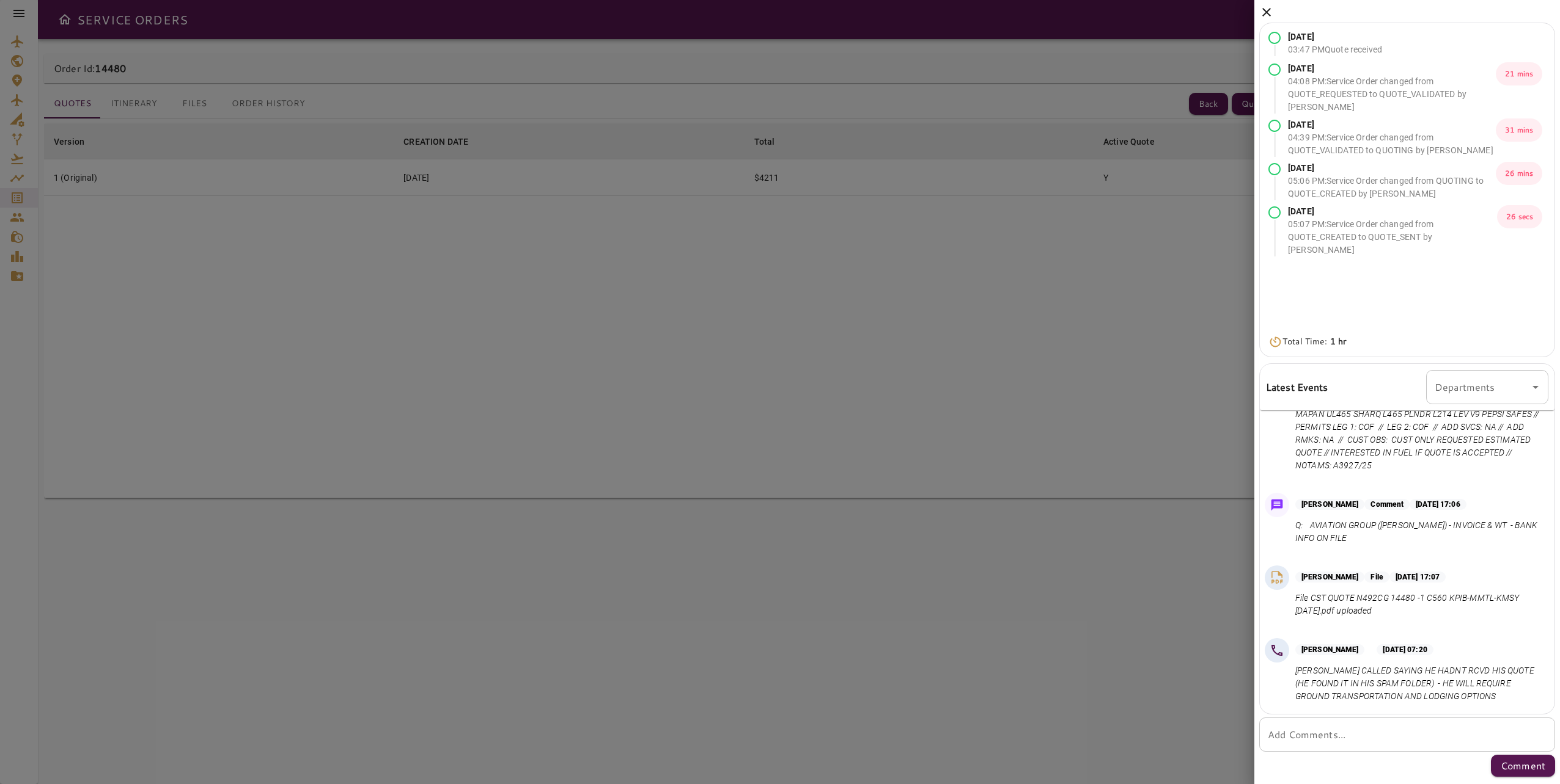
click at [1386, 686] on p "[PERSON_NAME] CALLED SAYING HE HADNT RCVD HIS QUOTE (HE FOUND IT IN HIS SPAM FO…" at bounding box center [1420, 683] width 248 height 38
click at [1387, 686] on p "[PERSON_NAME] CALLED SAYING HE HADNT RCVD HIS QUOTE (HE FOUND IT IN HIS SPAM FO…" at bounding box center [1420, 683] width 248 height 38
copy p "[PERSON_NAME] CALLED SAYING HE HADNT RCVD HIS QUOTE (HE FOUND IT IN HIS SPAM FO…"
click at [867, 471] on div at bounding box center [780, 392] width 1560 height 784
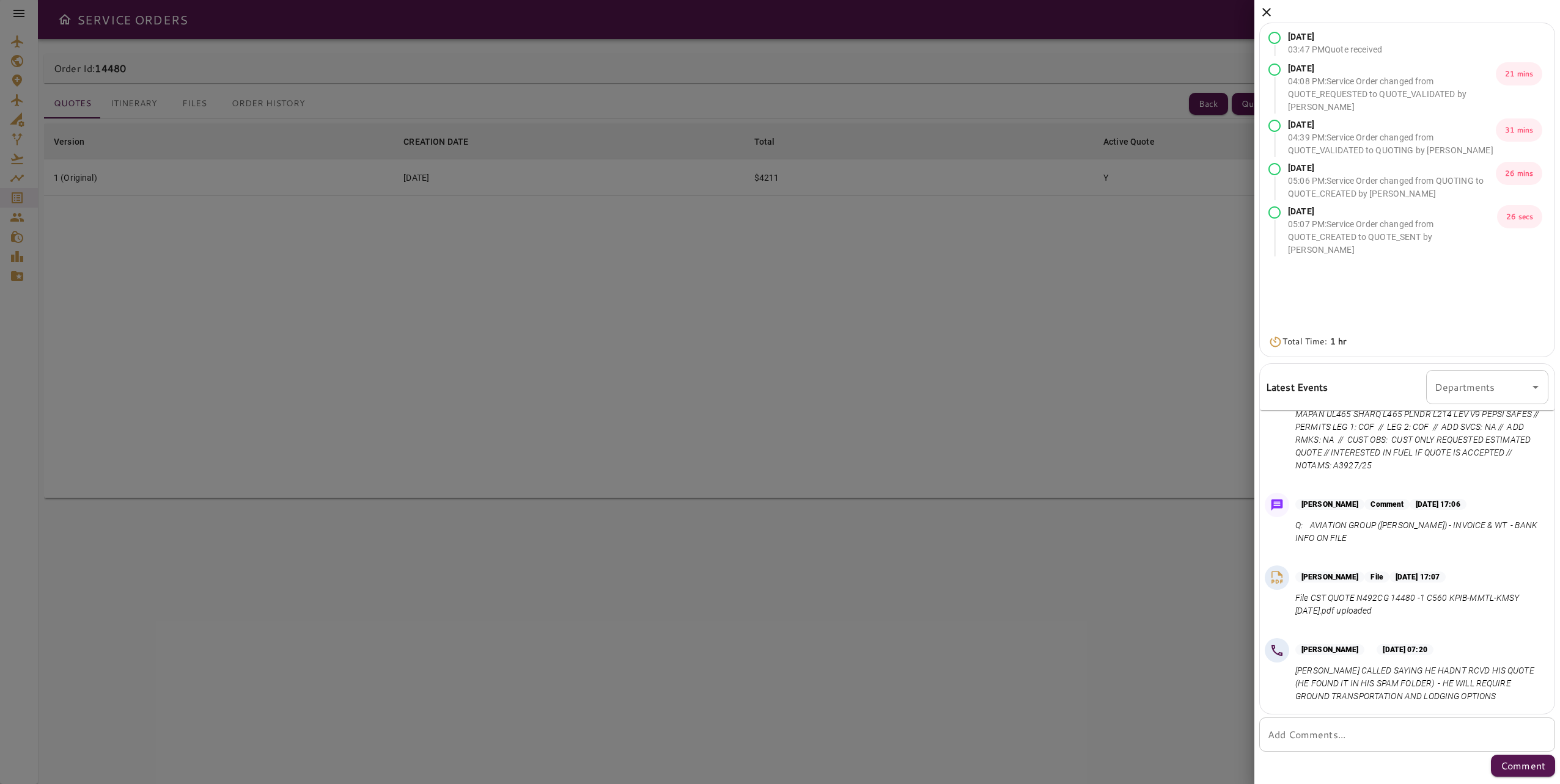
click at [1053, 239] on div at bounding box center [780, 392] width 1560 height 784
click at [1262, 12] on icon at bounding box center [1266, 12] width 14 height 14
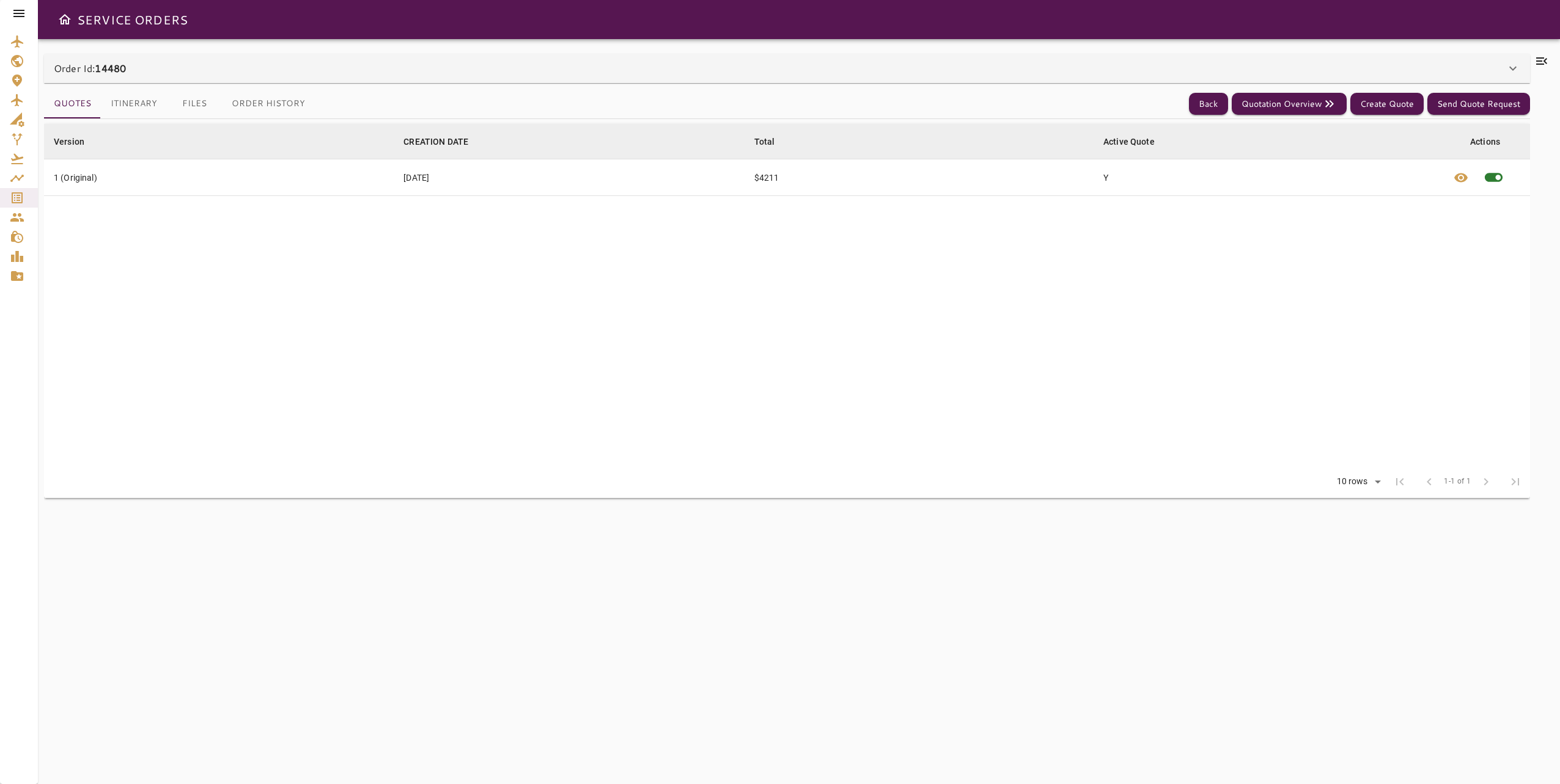
click at [879, 692] on div "Version arrow_downward CREATION DATE arrow_downward Total arrow_downward Active…" at bounding box center [786, 444] width 1486 height 651
click at [22, 17] on icon at bounding box center [19, 13] width 14 height 14
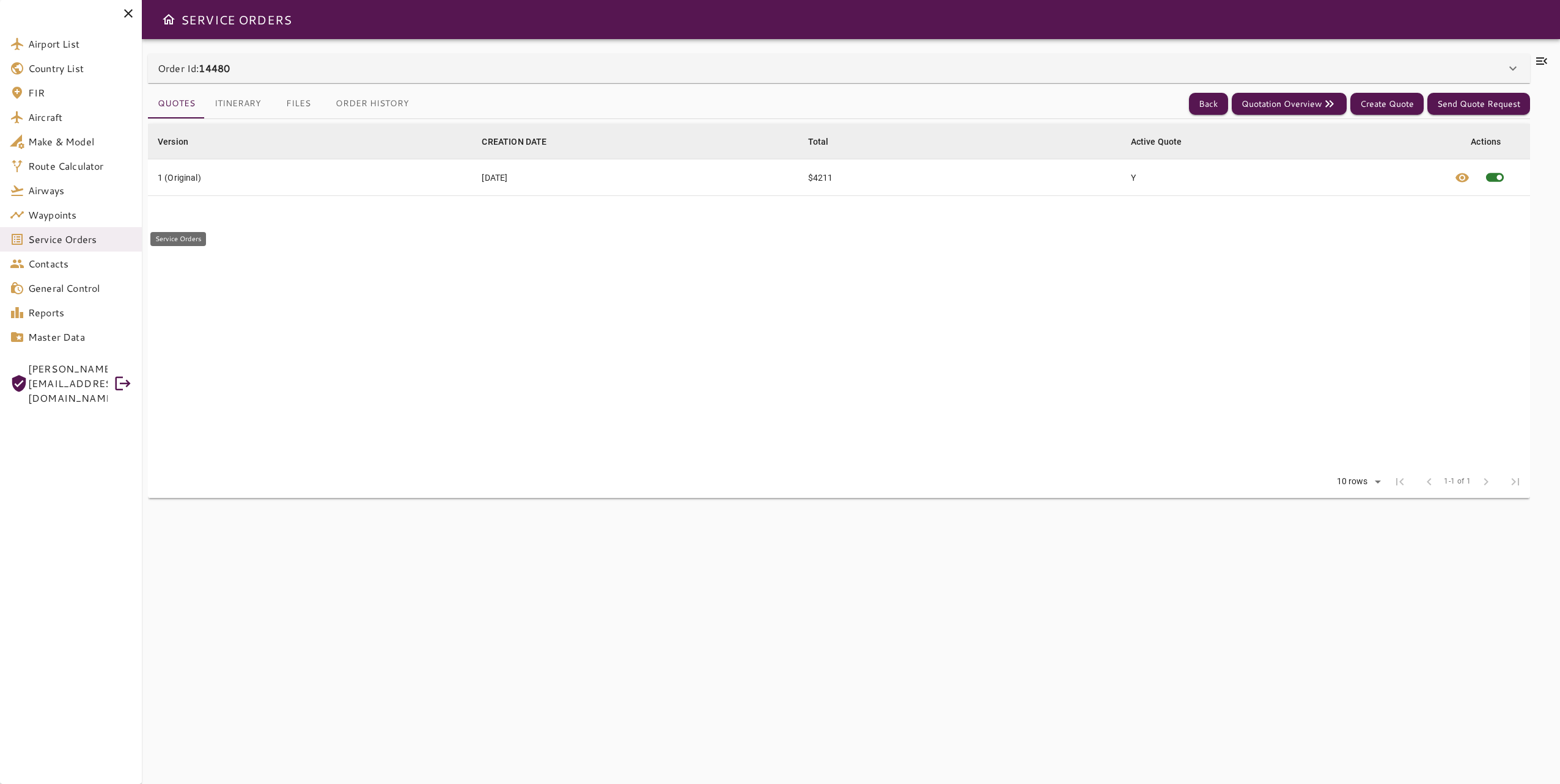
click at [93, 241] on span "Service Orders" at bounding box center [80, 239] width 104 height 14
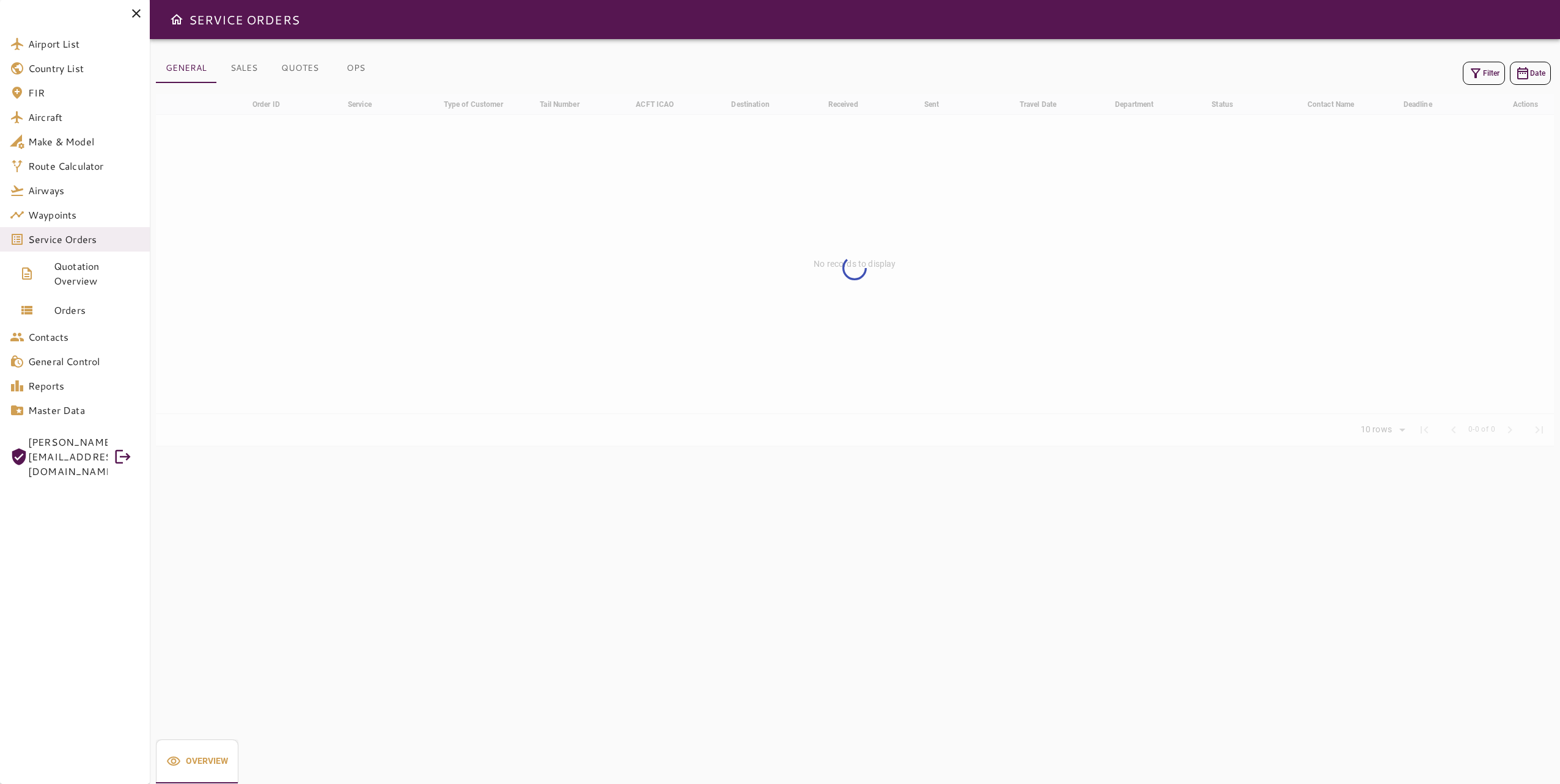
click at [1495, 74] on button "Filter" at bounding box center [1483, 73] width 42 height 23
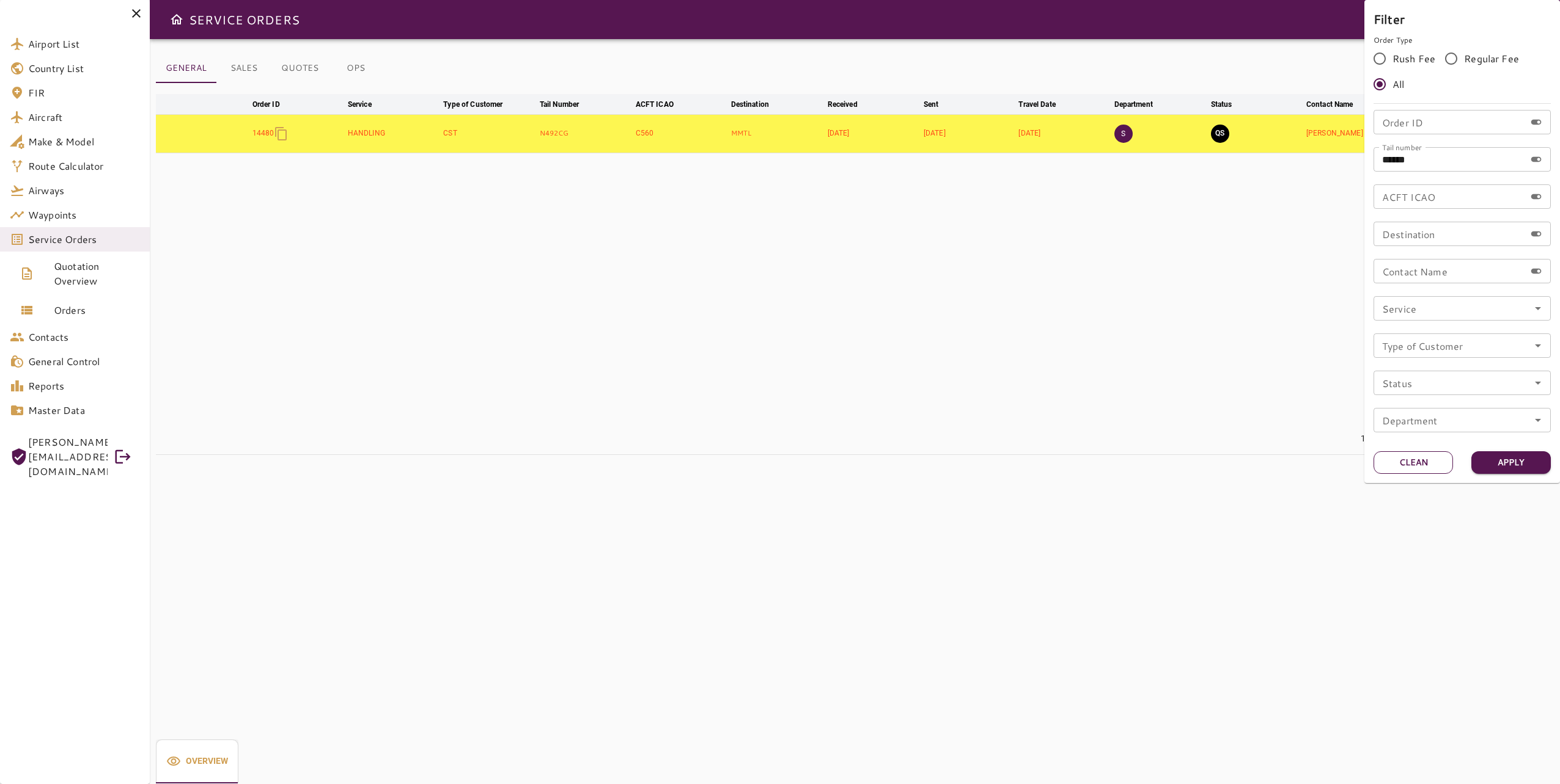
click at [1430, 458] on button "Clean" at bounding box center [1413, 463] width 80 height 22
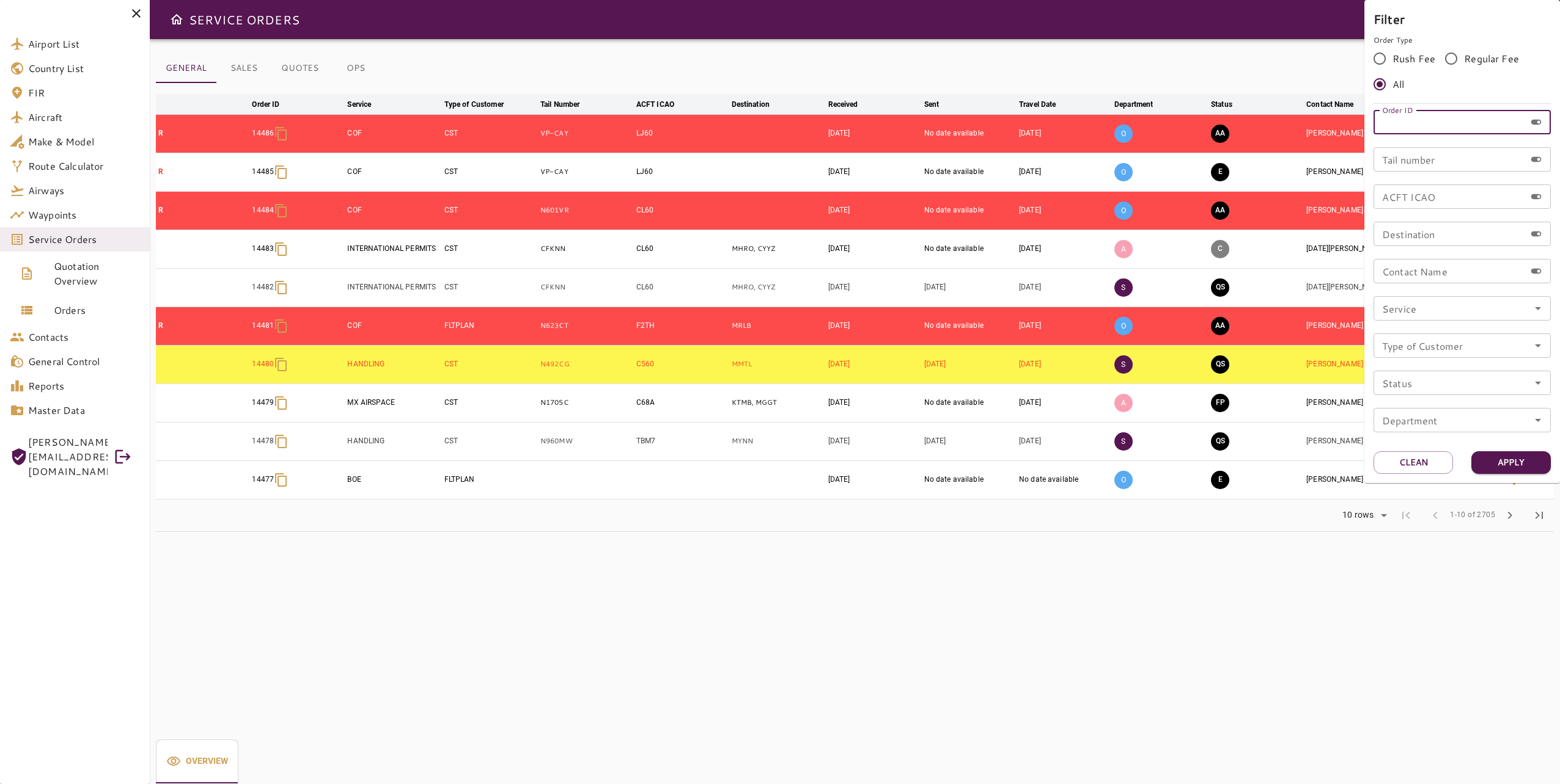
click at [1433, 122] on input "Order ID" at bounding box center [1449, 121] width 152 height 24
paste input "*****"
type input "*****"
click at [1504, 469] on button "Apply" at bounding box center [1511, 463] width 80 height 22
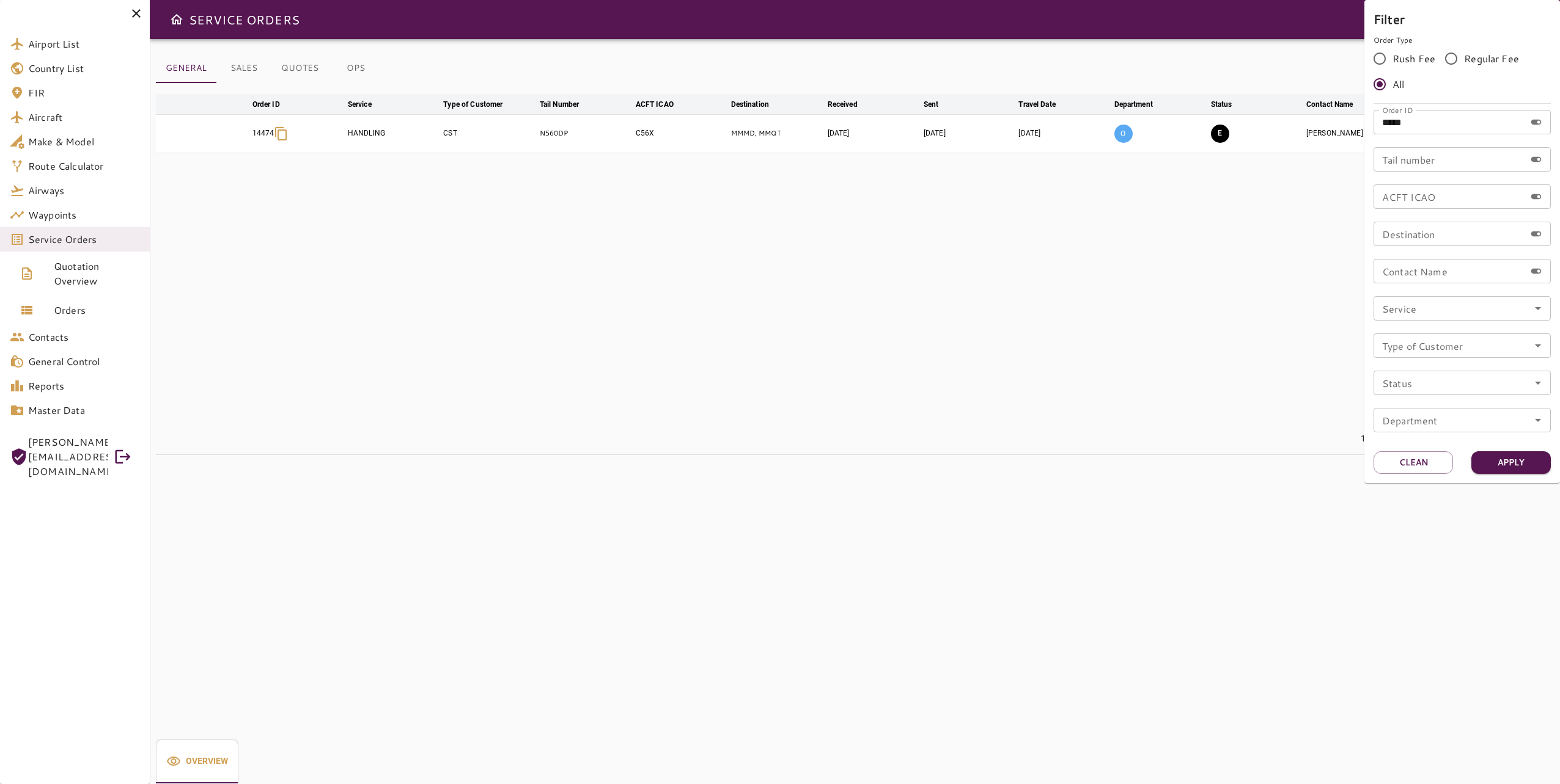
click at [1225, 325] on div at bounding box center [780, 392] width 1560 height 784
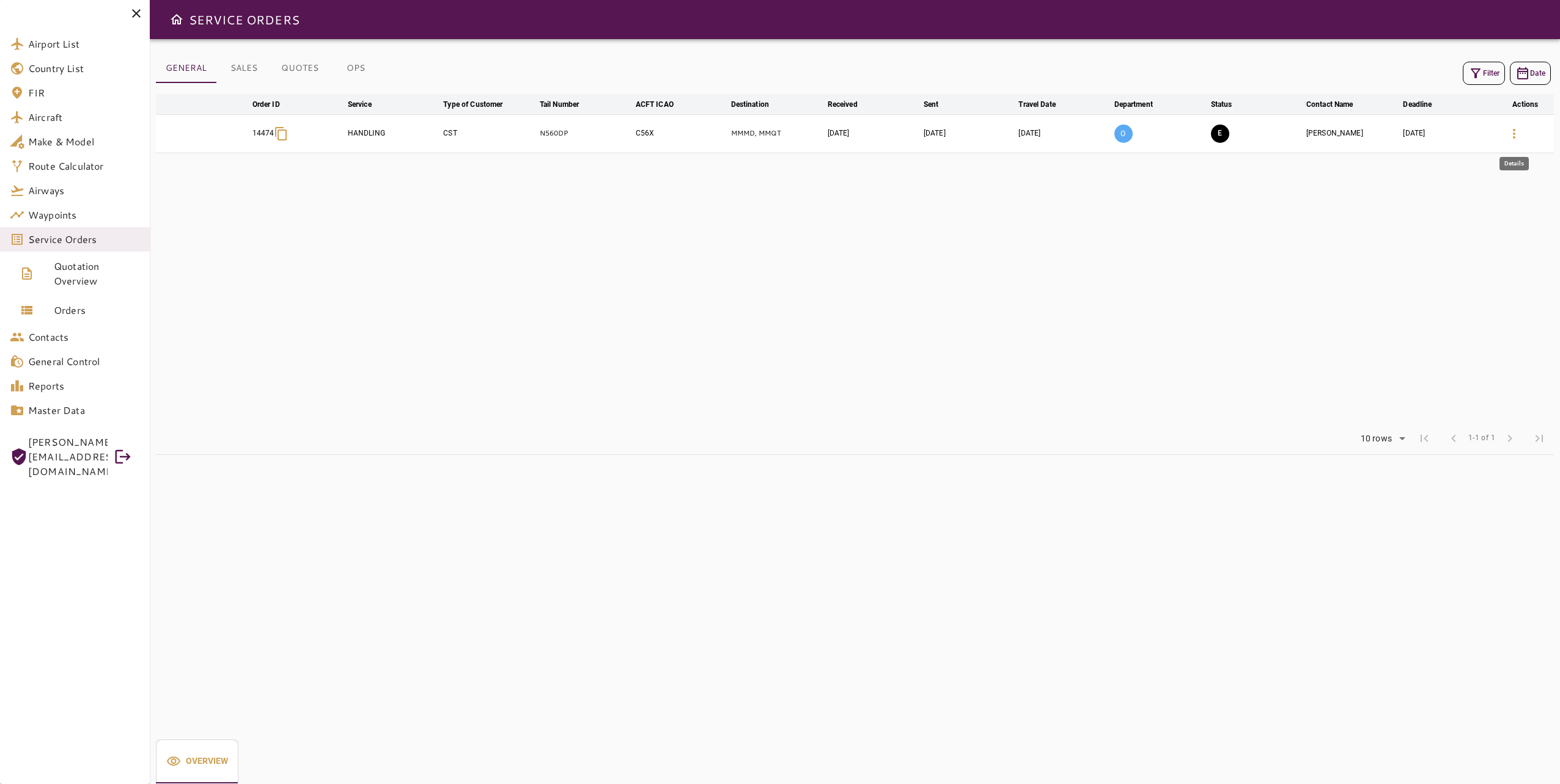
click at [1514, 138] on icon "button" at bounding box center [1514, 133] width 3 height 10
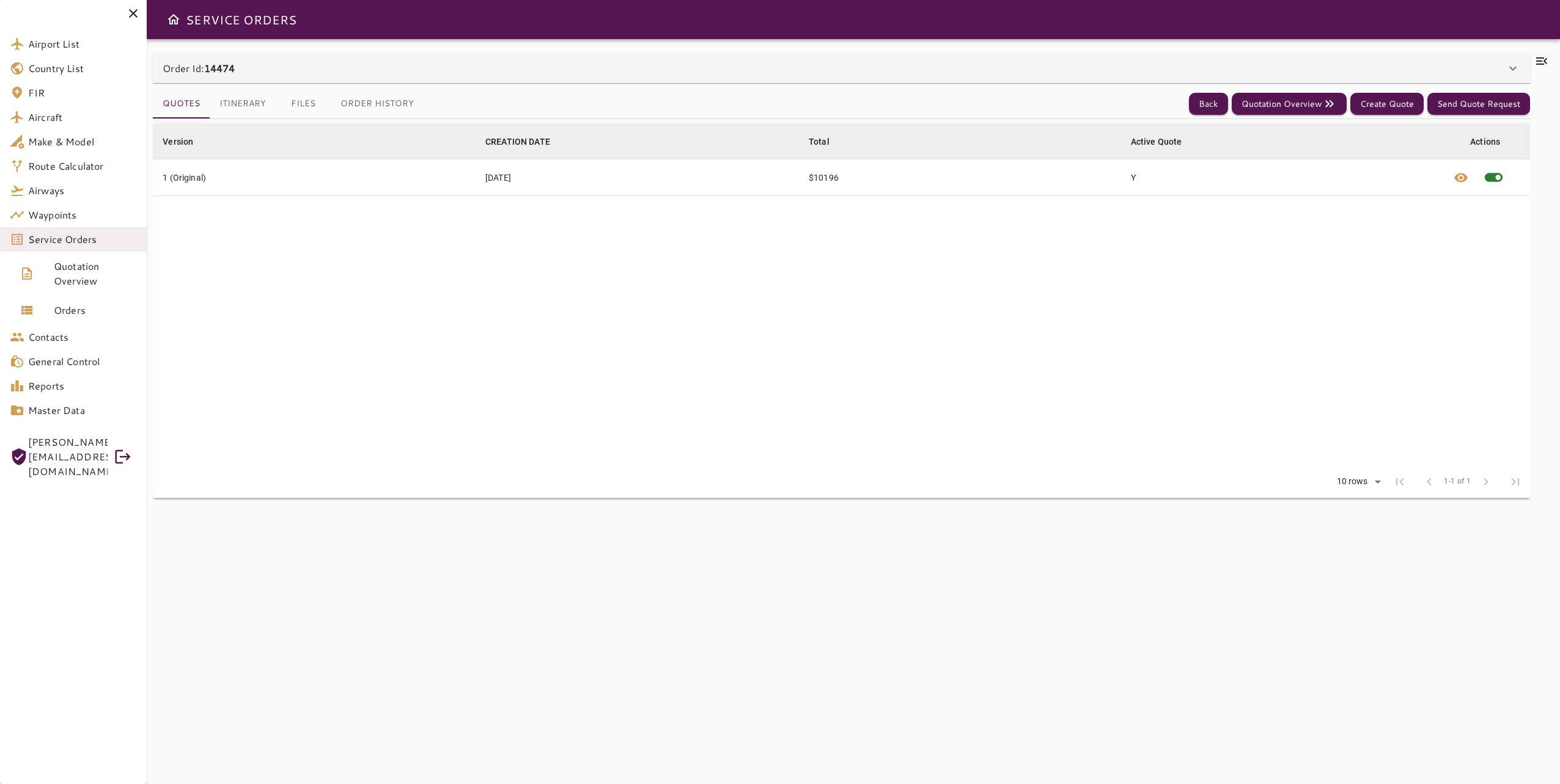
click at [1545, 63] on icon at bounding box center [1541, 61] width 14 height 14
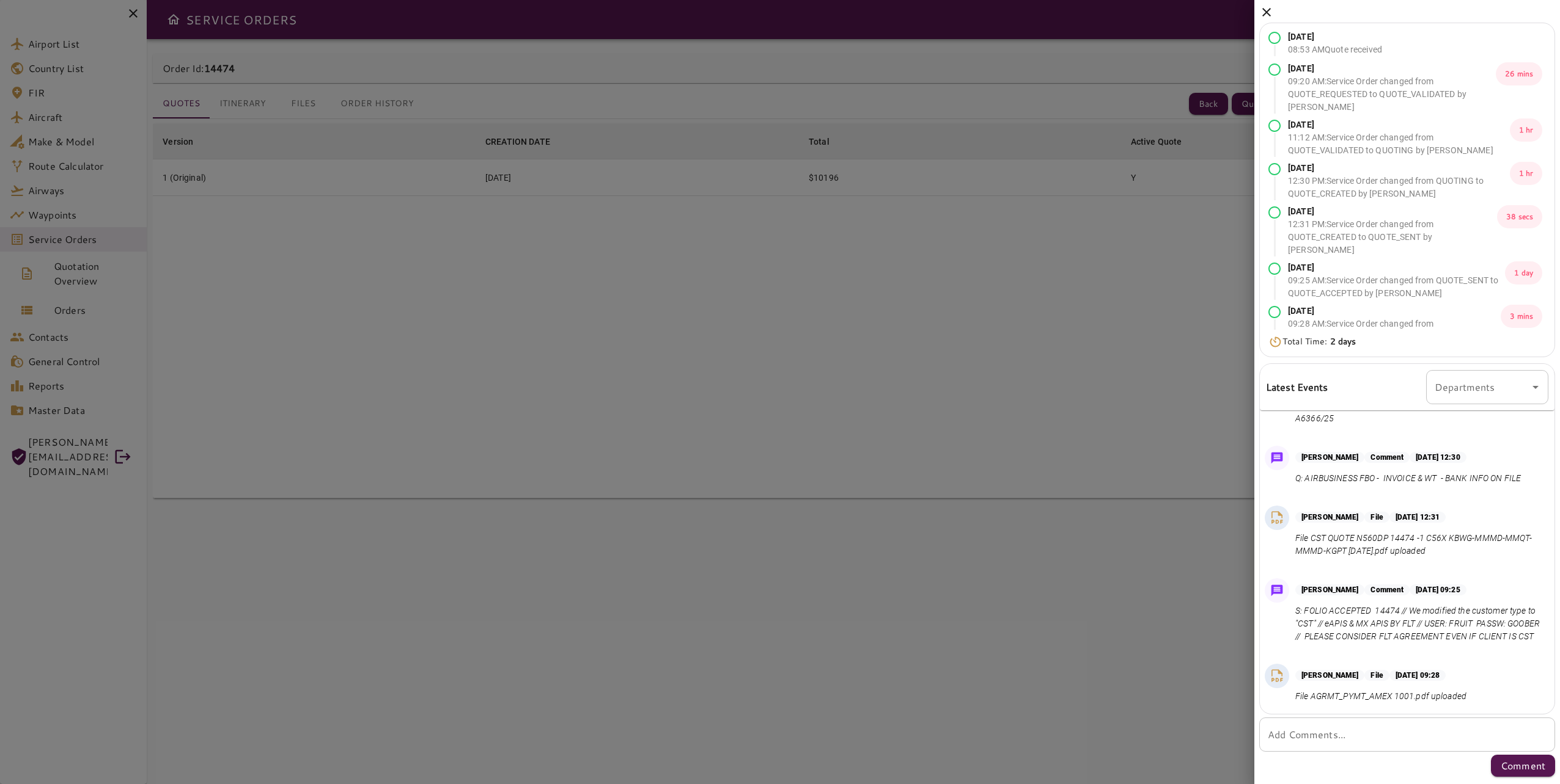
scroll to position [254, 0]
click at [1271, 16] on icon at bounding box center [1266, 12] width 14 height 14
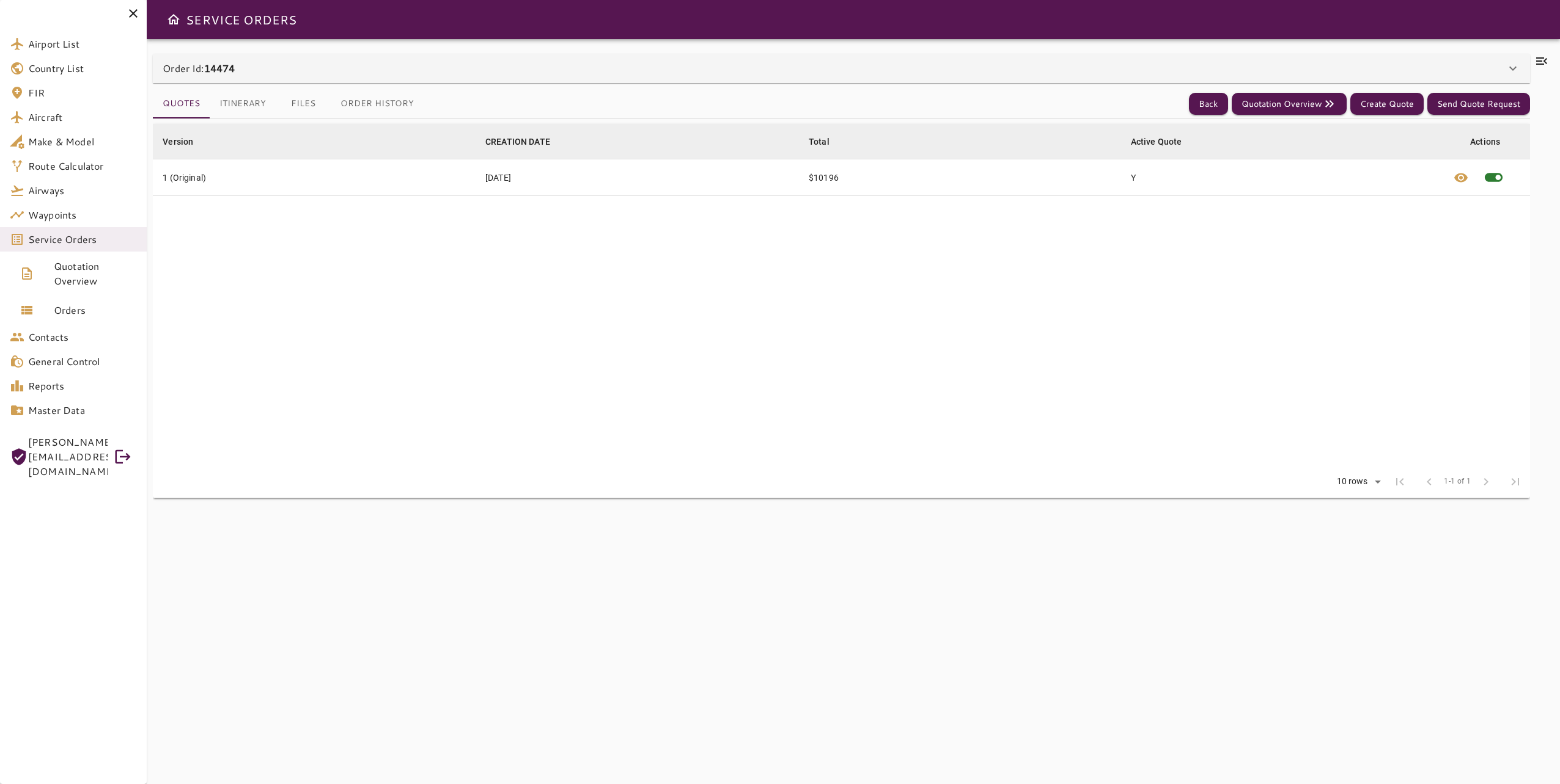
click at [543, 68] on div "Order Id: 14474" at bounding box center [834, 68] width 1342 height 14
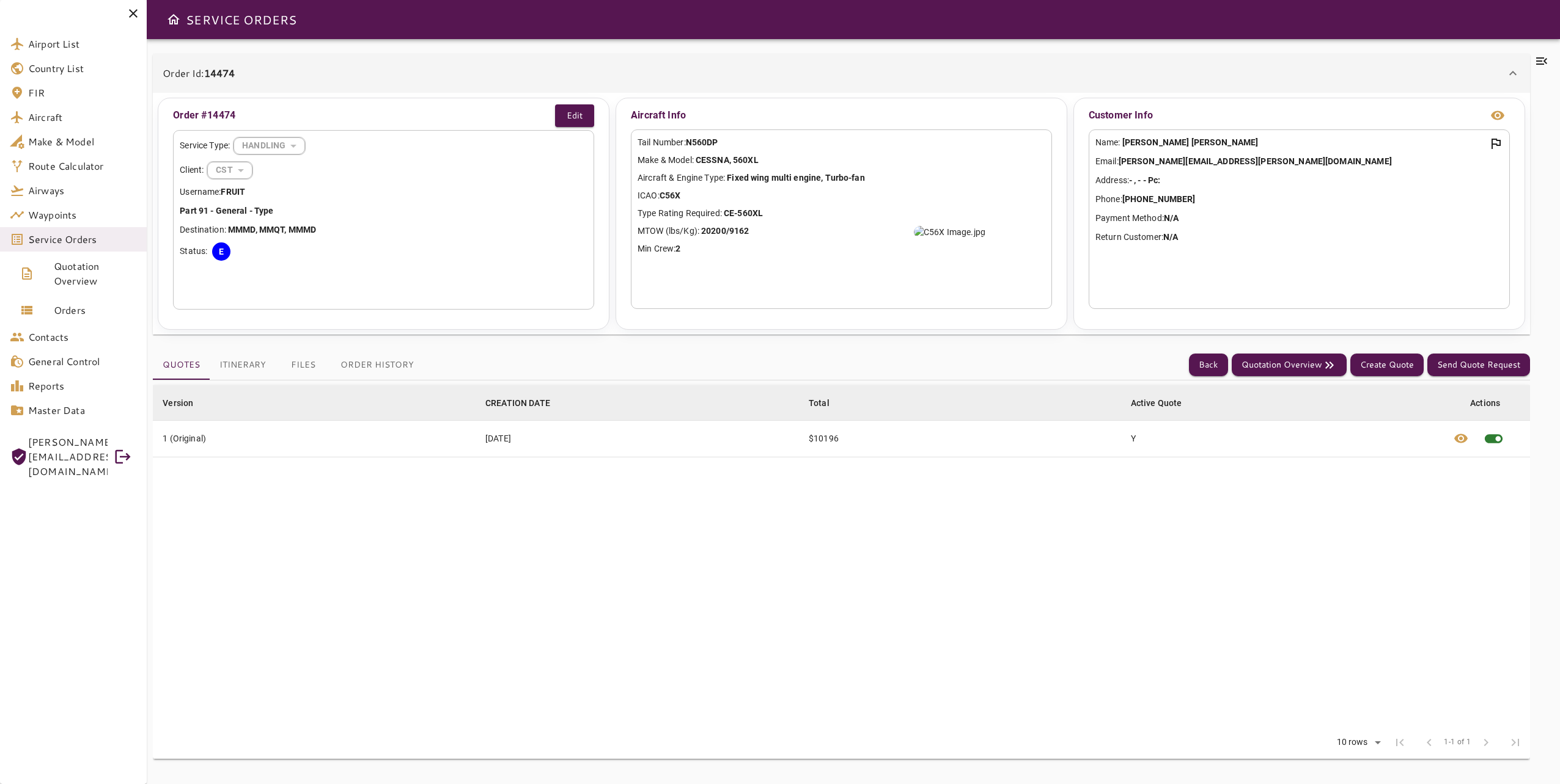
click at [543, 68] on div "Order Id: 14474" at bounding box center [834, 73] width 1342 height 14
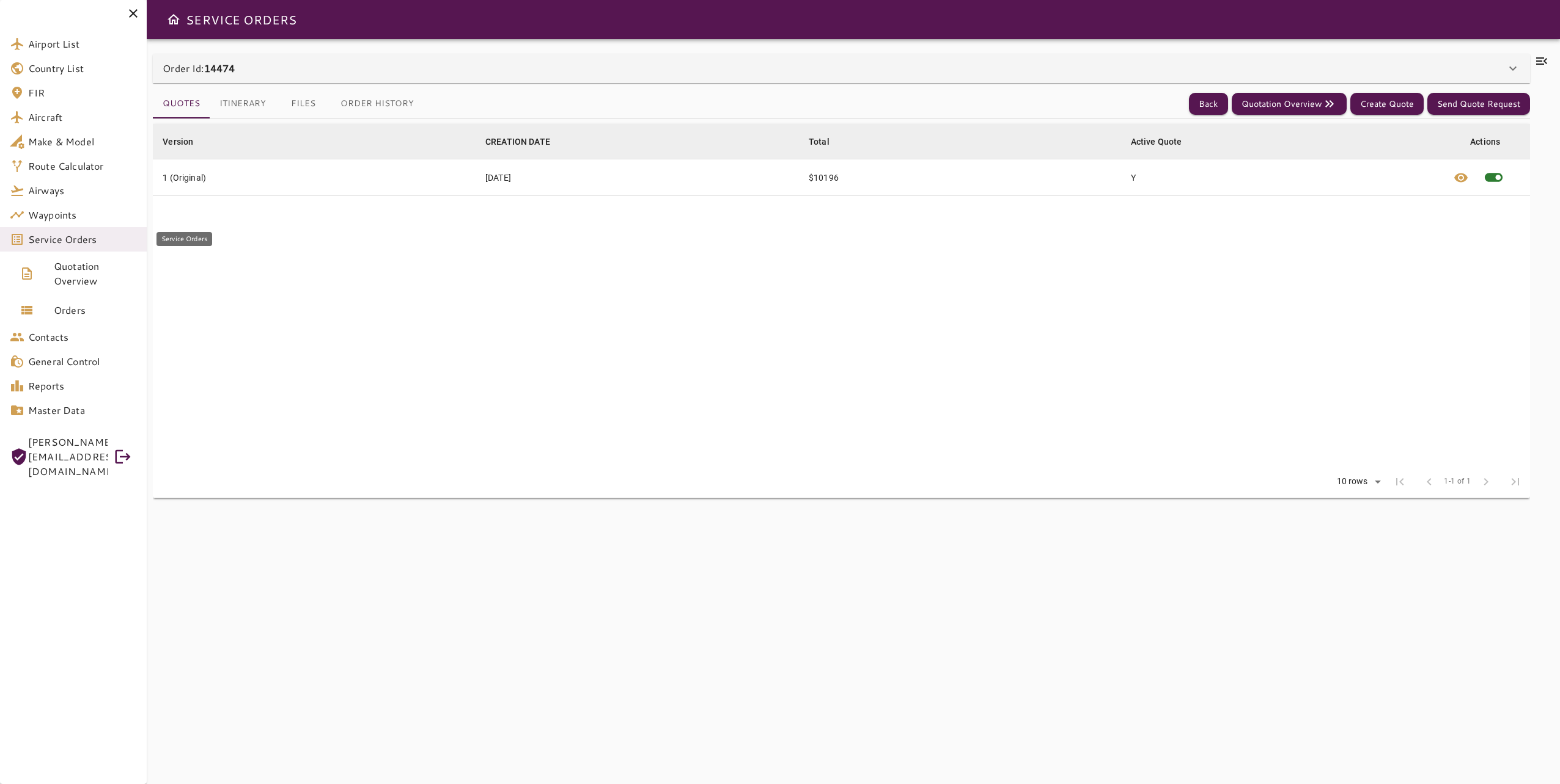
click at [101, 241] on span "Service Orders" at bounding box center [82, 239] width 109 height 14
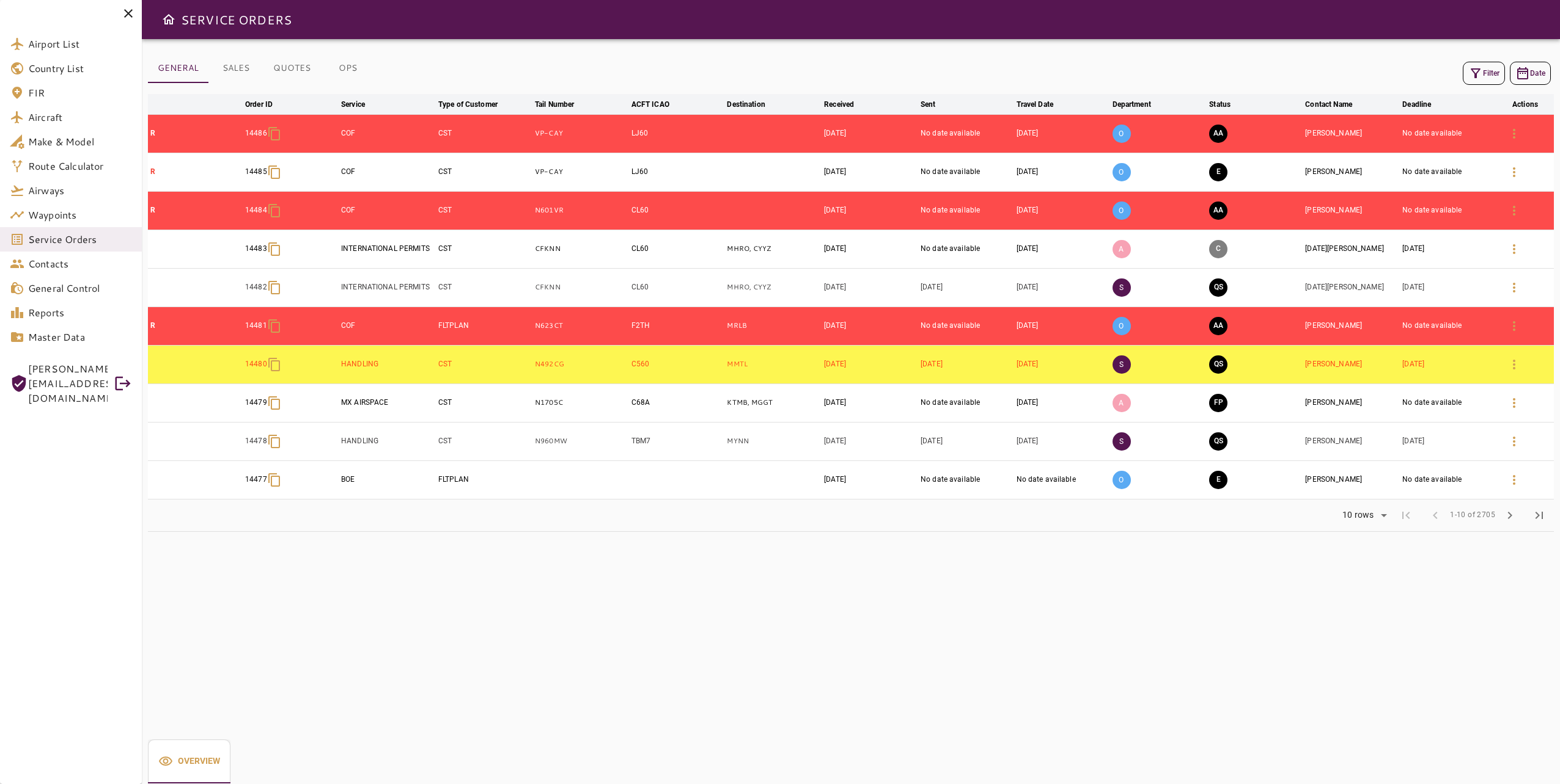
click at [239, 70] on button "SALES" at bounding box center [236, 68] width 55 height 29
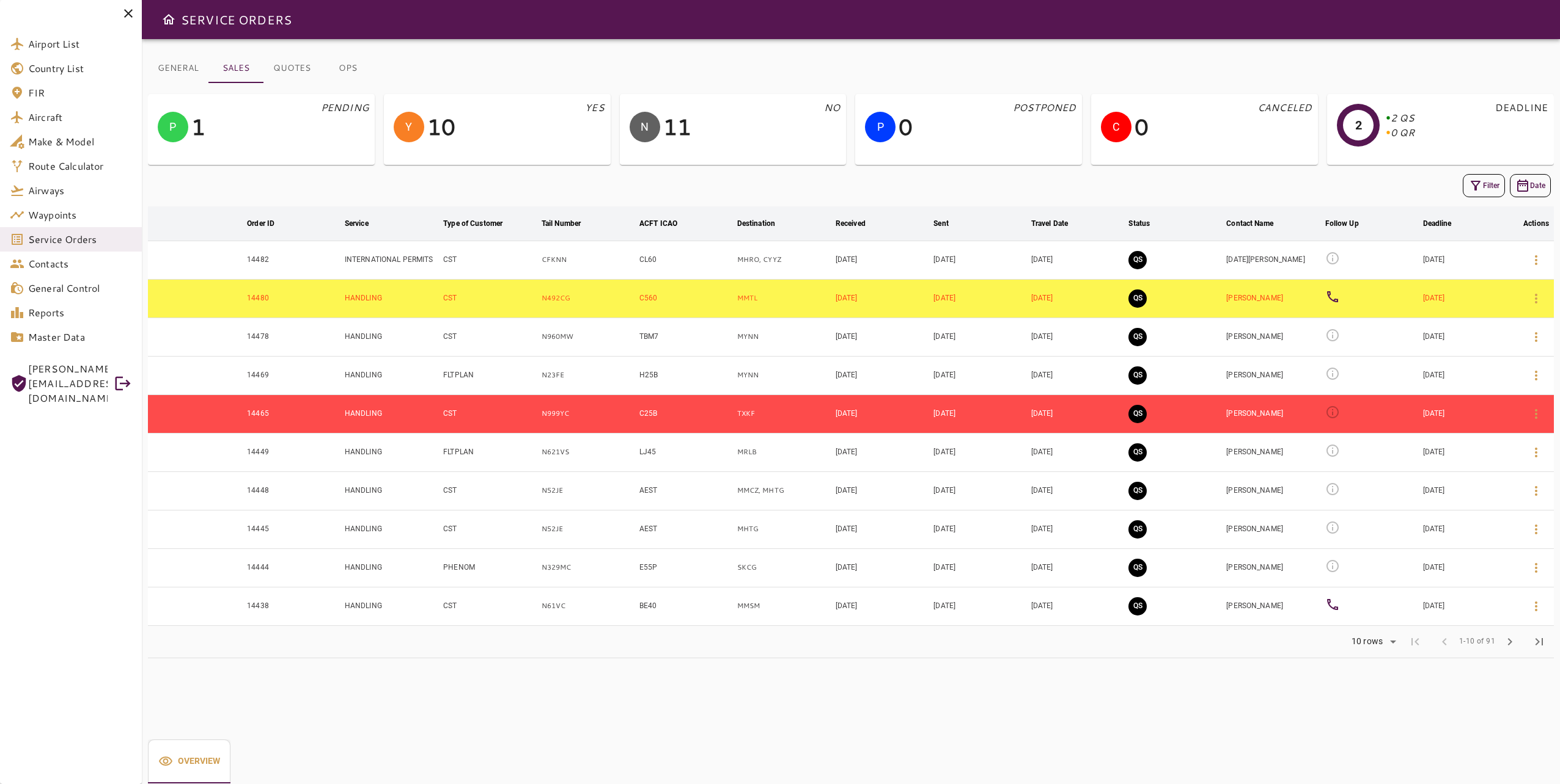
click at [1481, 181] on icon "button" at bounding box center [1475, 186] width 14 height 14
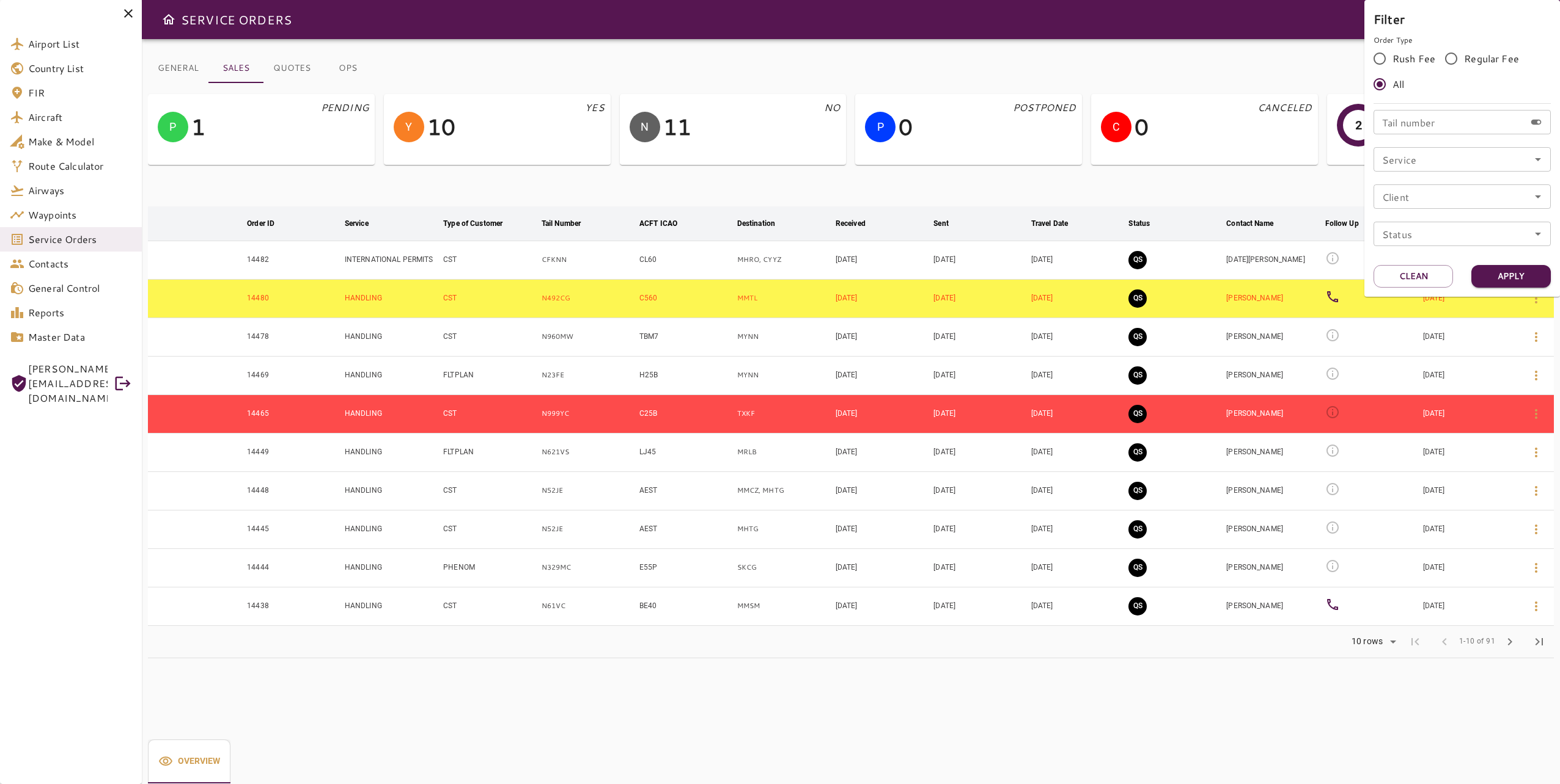
click at [1436, 125] on input "Tail number" at bounding box center [1449, 121] width 152 height 24
type input "******"
click at [1506, 278] on button "Apply" at bounding box center [1511, 276] width 80 height 22
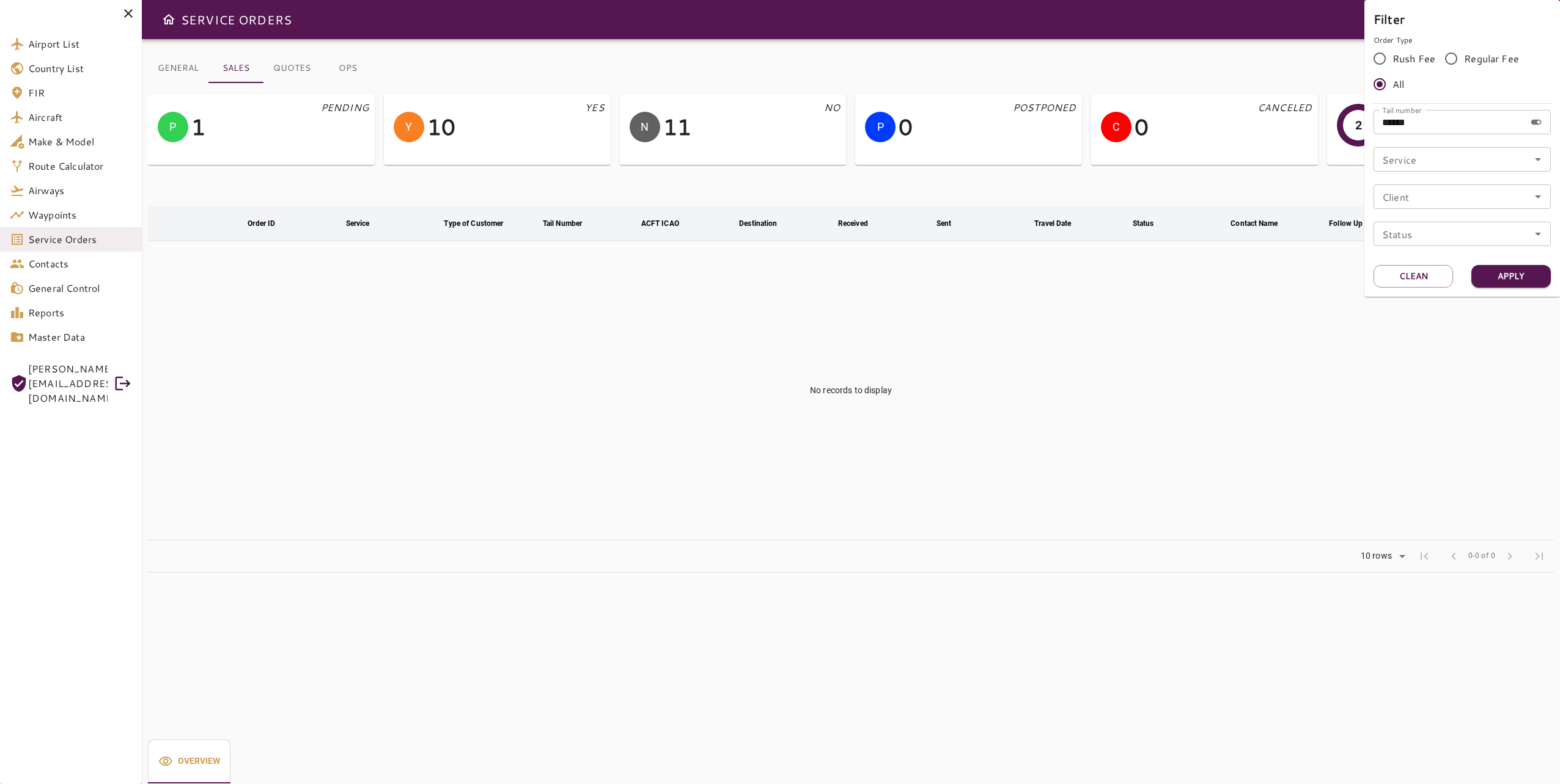
click at [1206, 308] on div at bounding box center [780, 392] width 1560 height 784
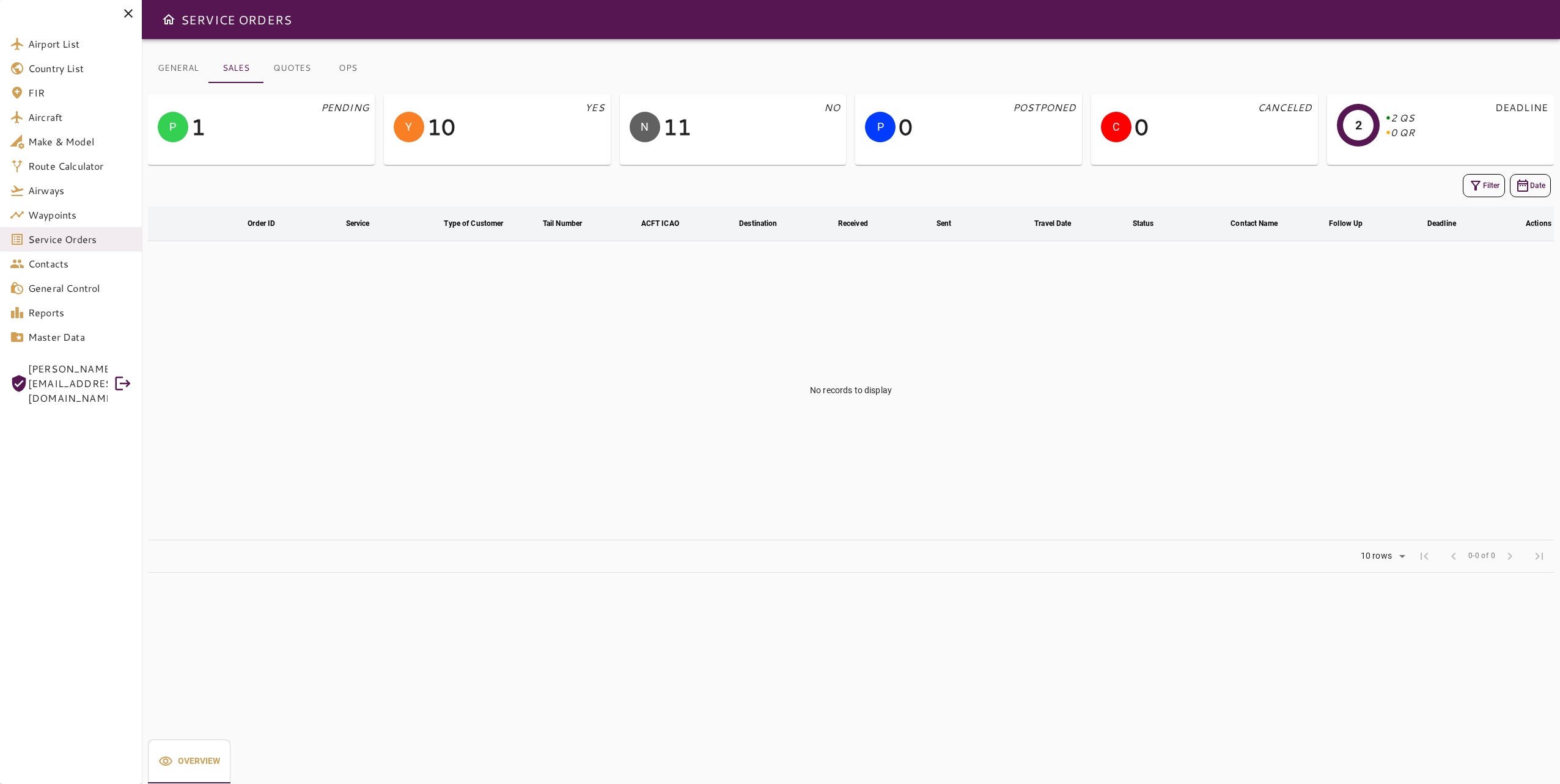
click at [89, 242] on span "Service Orders" at bounding box center [80, 239] width 104 height 14
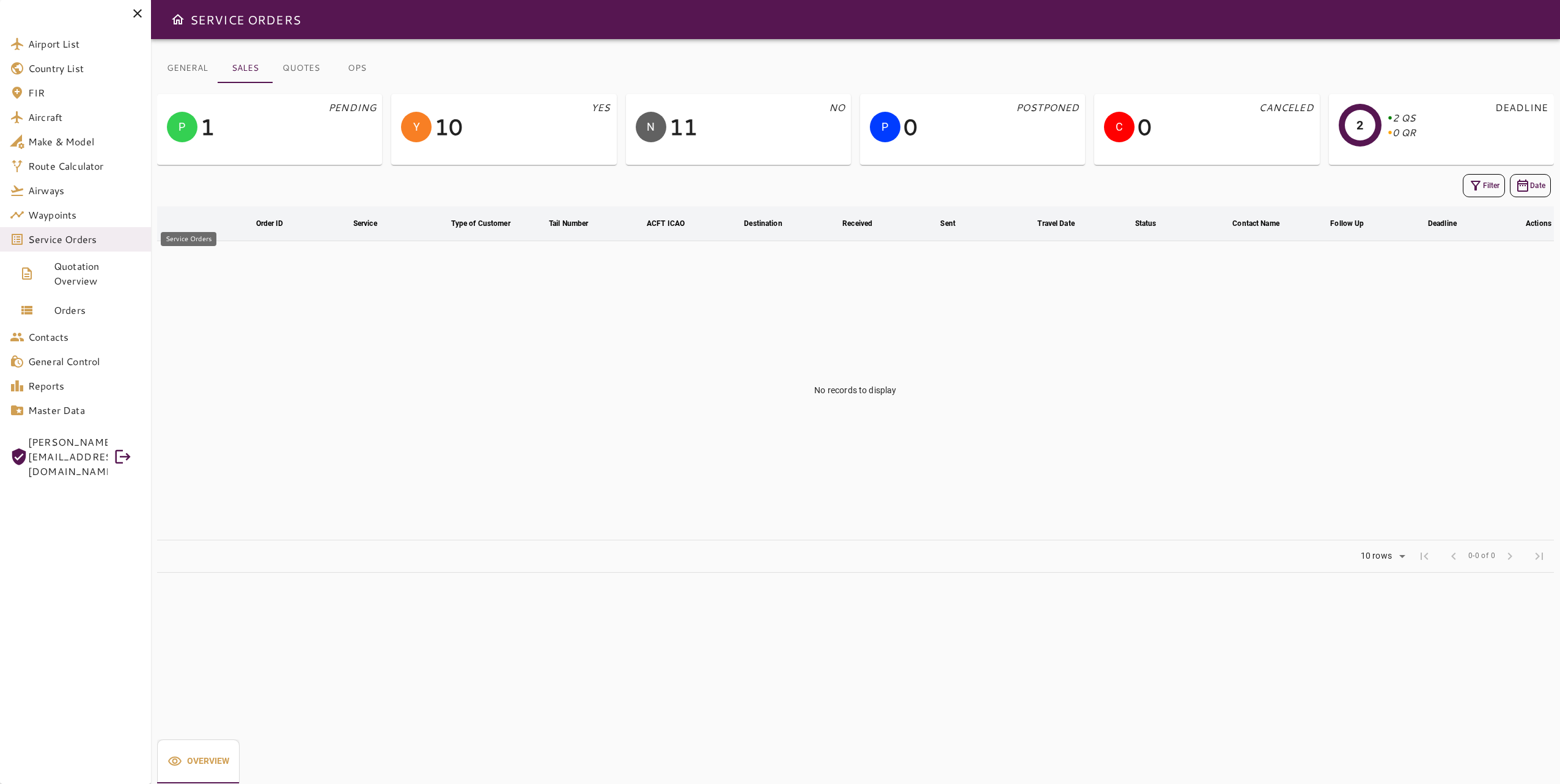
click at [96, 238] on span "Service Orders" at bounding box center [84, 239] width 113 height 14
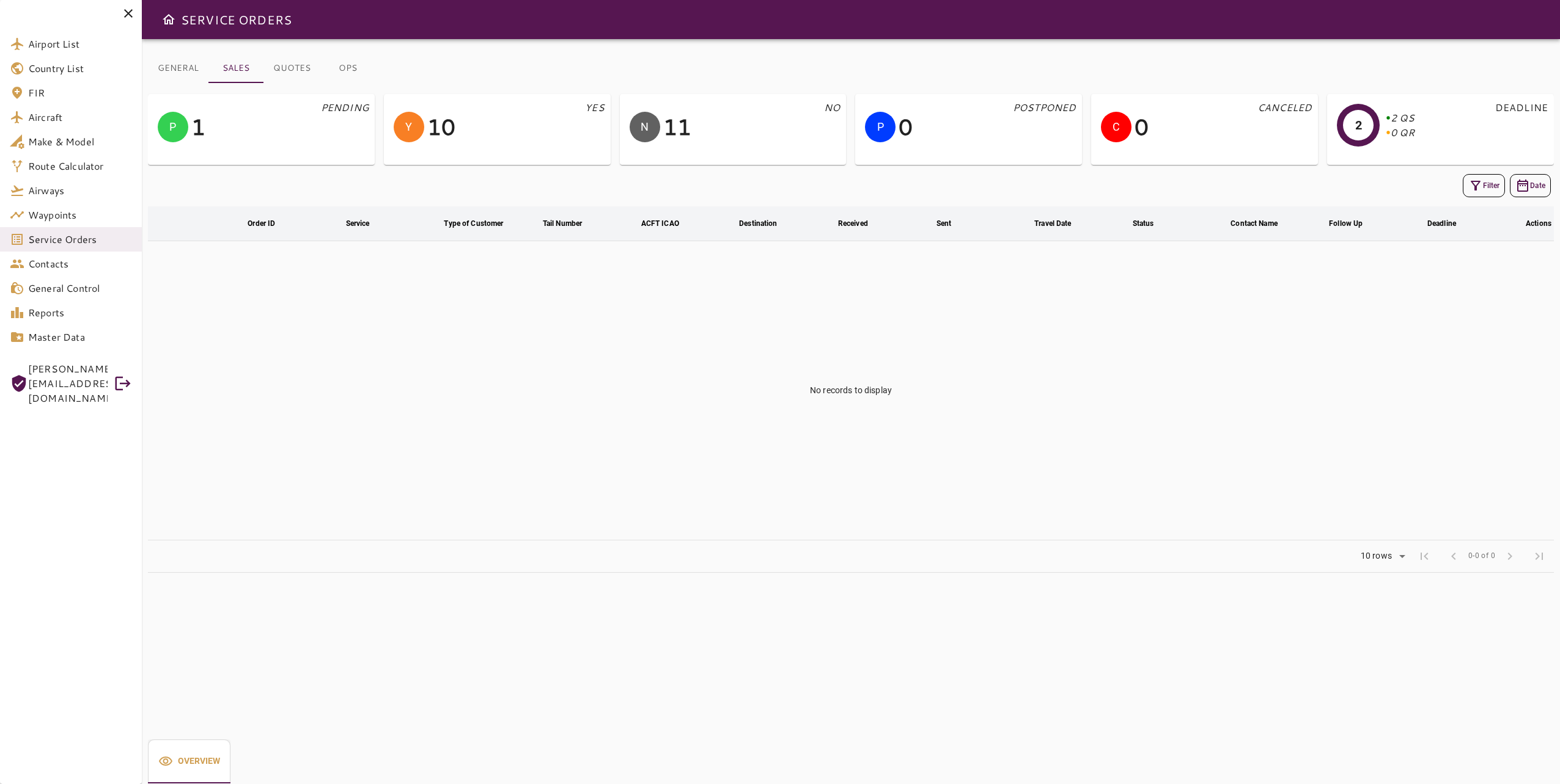
click at [601, 328] on td "No records to display" at bounding box center [851, 390] width 1406 height 299
click at [533, 275] on td "No records to display" at bounding box center [851, 390] width 1406 height 299
click at [673, 470] on td "No records to display" at bounding box center [851, 390] width 1406 height 299
click at [826, 730] on div "GENERAL SALES QUOTES OPS P 1 PENDING Y 10 YES N 11 NO P 0 POSTPONED C 0 CANCELE…" at bounding box center [851, 412] width 1418 height 746
click at [893, 646] on div "GENERAL SALES QUOTES OPS P 1 PENDING Y 10 YES N 11 NO P 0 POSTPONED C 0 CANCELE…" at bounding box center [851, 412] width 1418 height 746
